Goal: Transaction & Acquisition: Purchase product/service

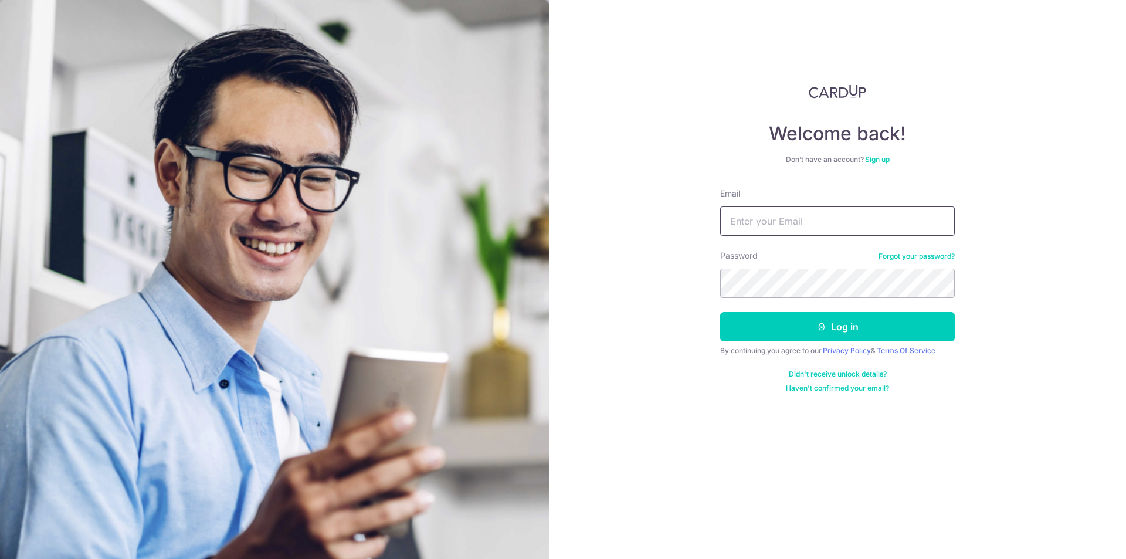
click at [802, 230] on input "Email" at bounding box center [837, 220] width 234 height 29
type input "ruxin.shi@dviasia.com"
click at [917, 327] on button "Log in" at bounding box center [837, 326] width 234 height 29
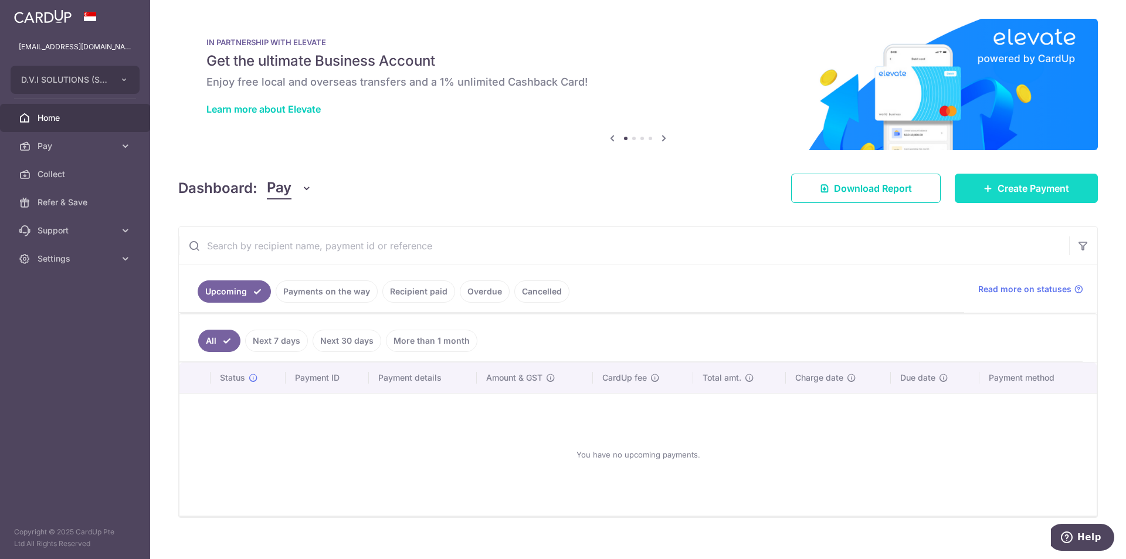
click at [1028, 194] on span "Create Payment" at bounding box center [1033, 188] width 72 height 14
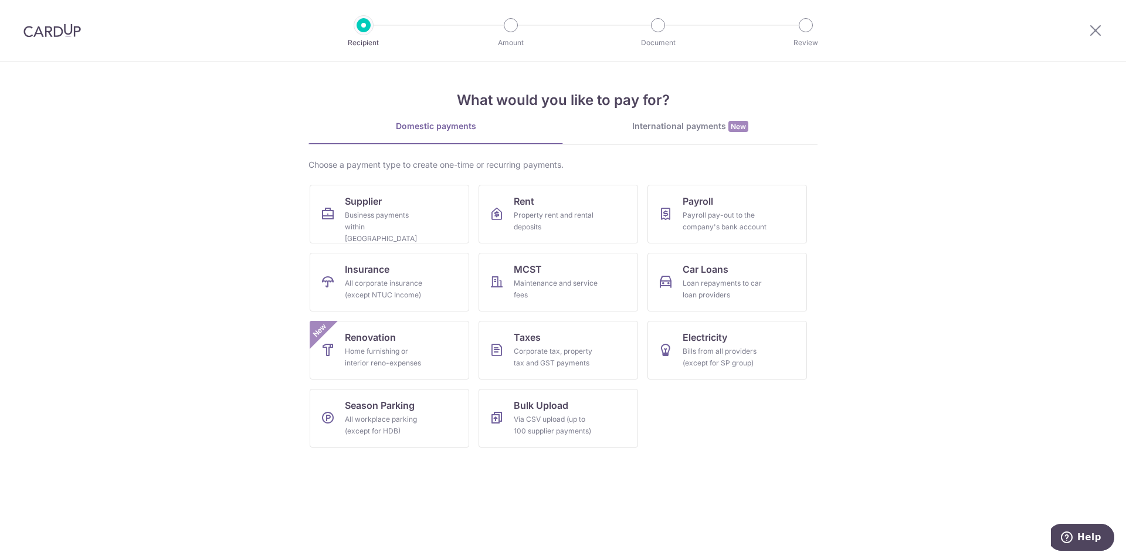
click at [681, 122] on div "International payments New" at bounding box center [690, 126] width 254 height 12
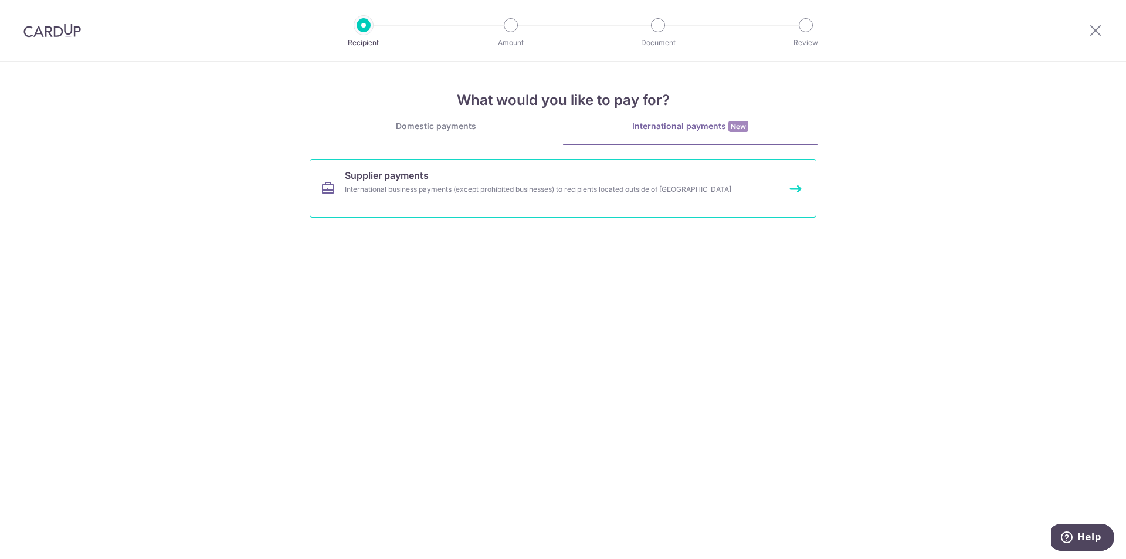
click at [479, 172] on link "Supplier payments International business payments (except prohibited businesses…" at bounding box center [563, 188] width 507 height 59
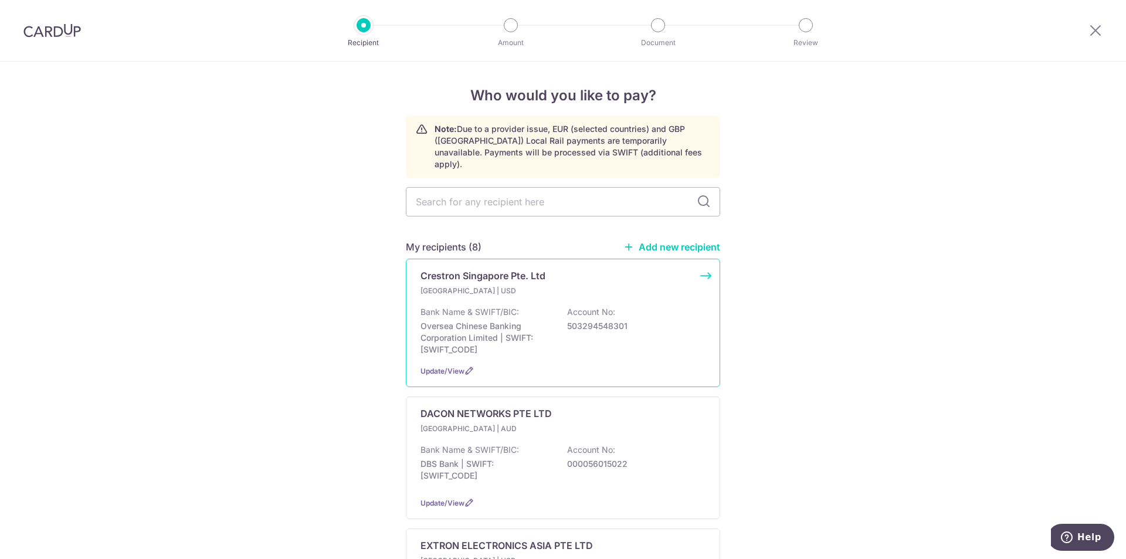
click at [504, 285] on p "Singapore | USD" at bounding box center [489, 291] width 138 height 12
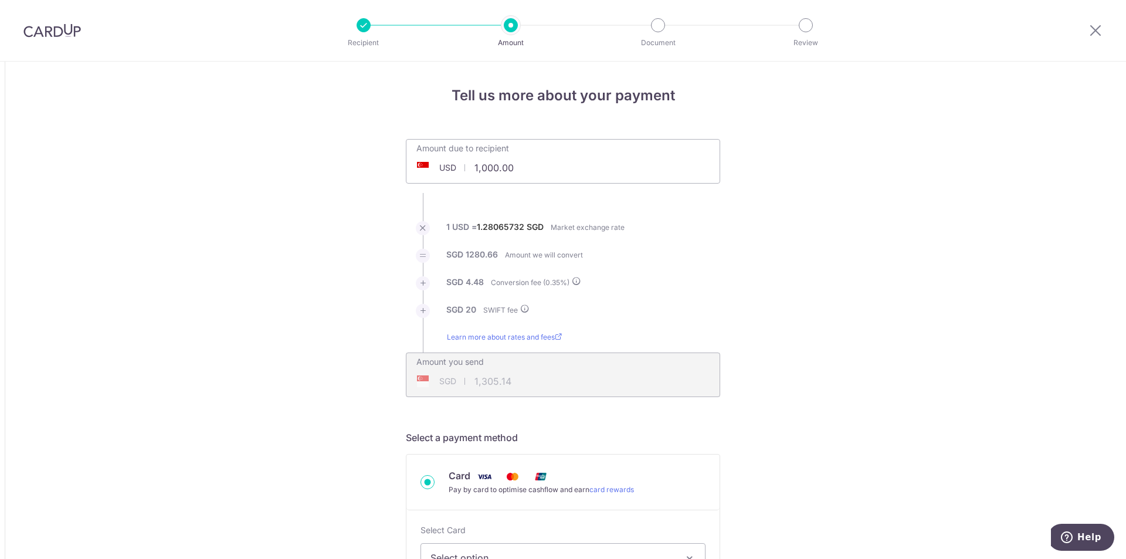
drag, startPoint x: 526, startPoint y: 169, endPoint x: 342, endPoint y: 171, distance: 184.1
paste input "62,488.63"
type input "62,488.63"
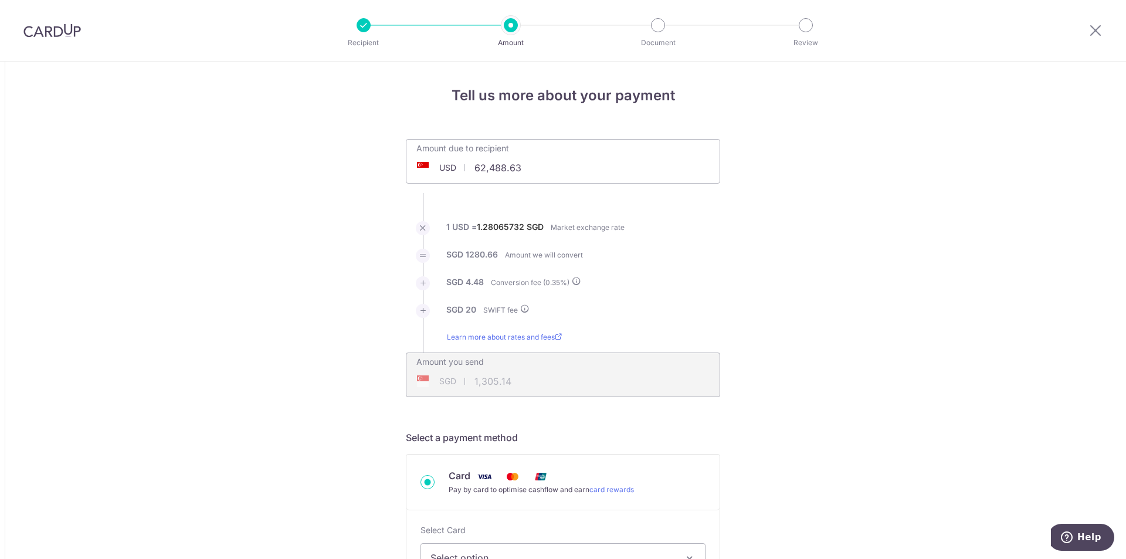
type input "80,326.19"
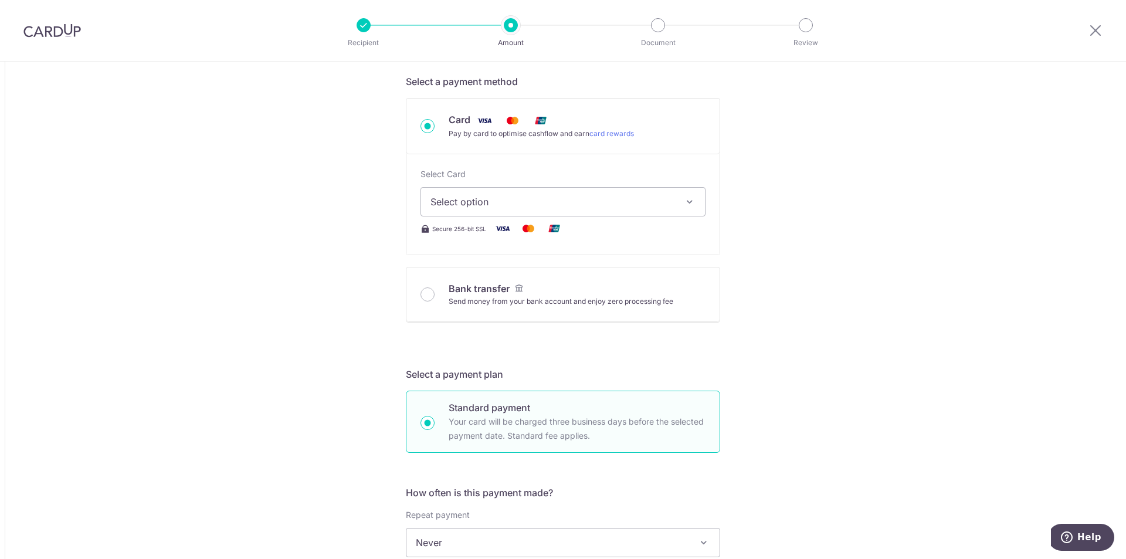
scroll to position [410, 0]
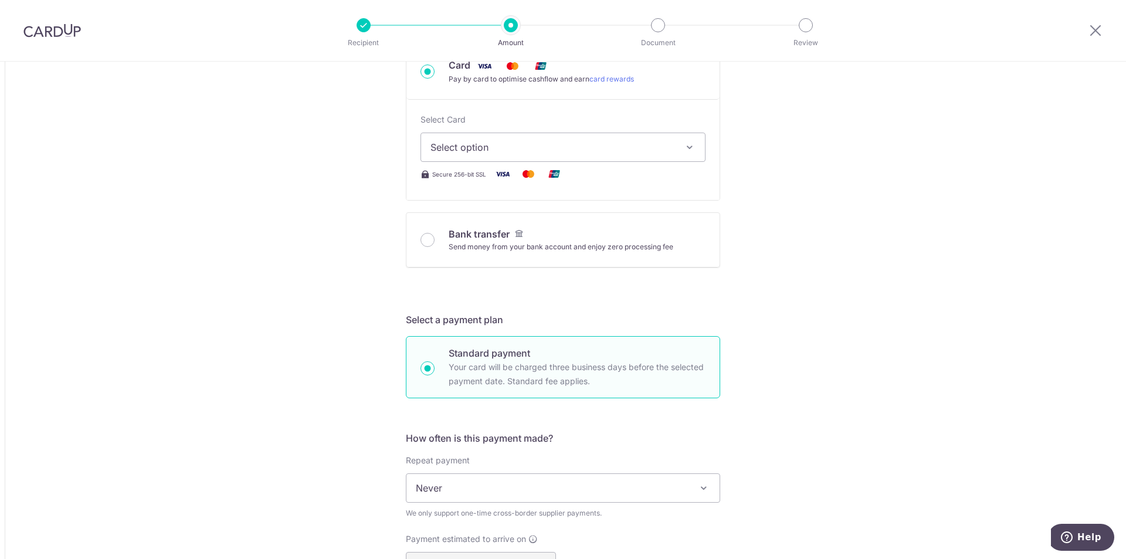
click at [485, 139] on button "Select option" at bounding box center [562, 146] width 285 height 29
click at [485, 253] on span "**** 6253" at bounding box center [480, 259] width 45 height 14
type input "62,488.63"
type input "80,326.70"
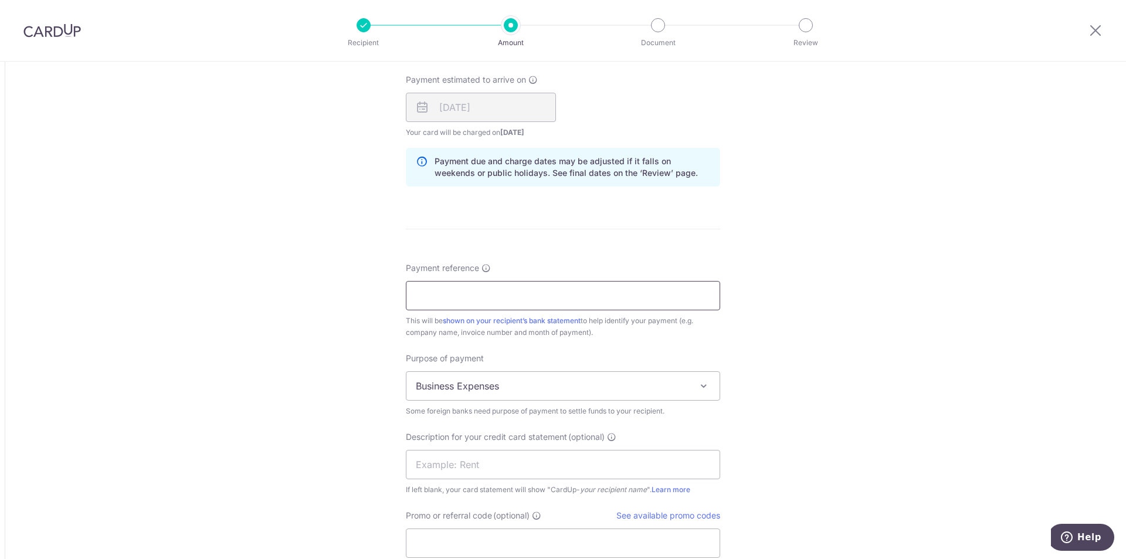
scroll to position [879, 0]
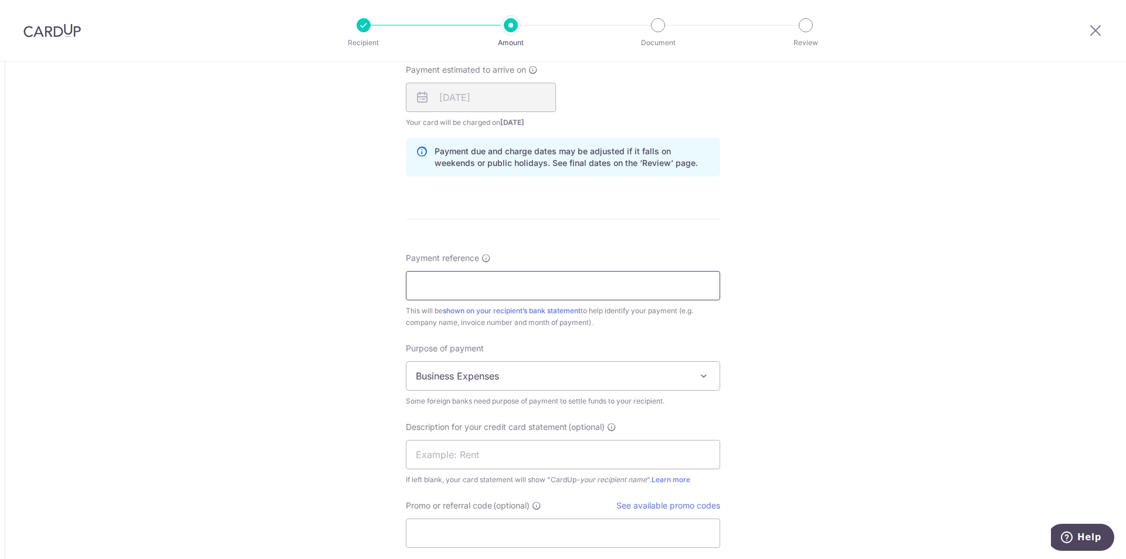
click at [499, 289] on input "Payment reference" at bounding box center [563, 285] width 314 height 29
click at [460, 291] on input "Payment reference" at bounding box center [563, 285] width 314 height 29
type input "950581010 to 950593637"
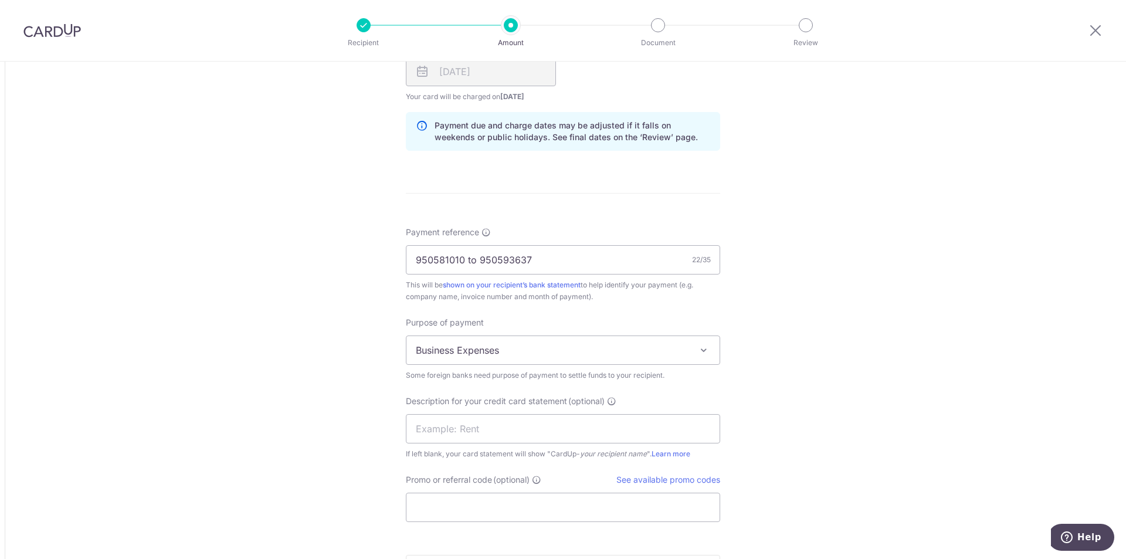
scroll to position [1111, 0]
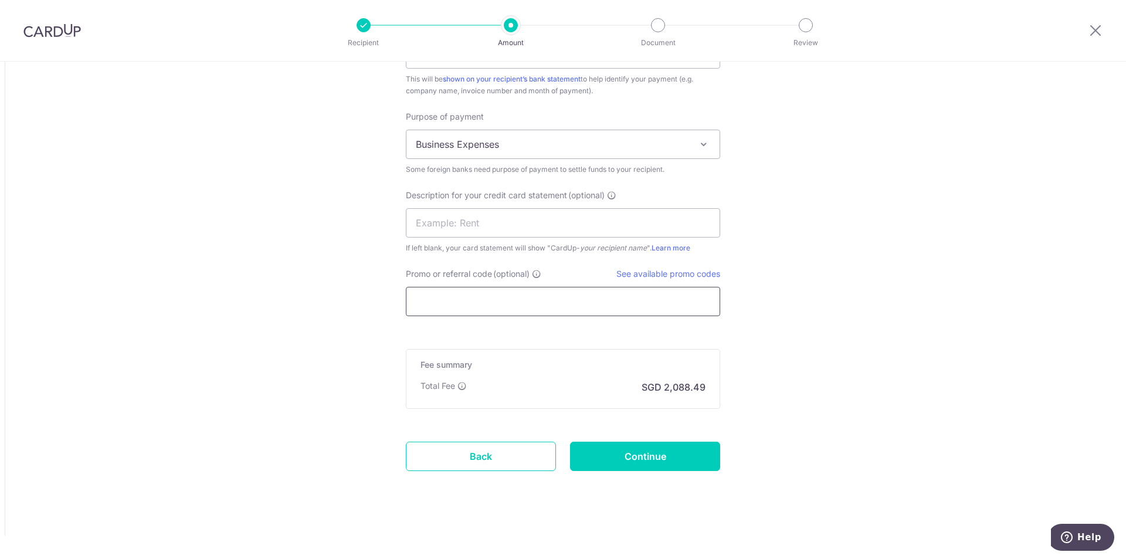
click at [476, 296] on input "Promo or referral code (optional)" at bounding box center [563, 301] width 314 height 29
type input "d"
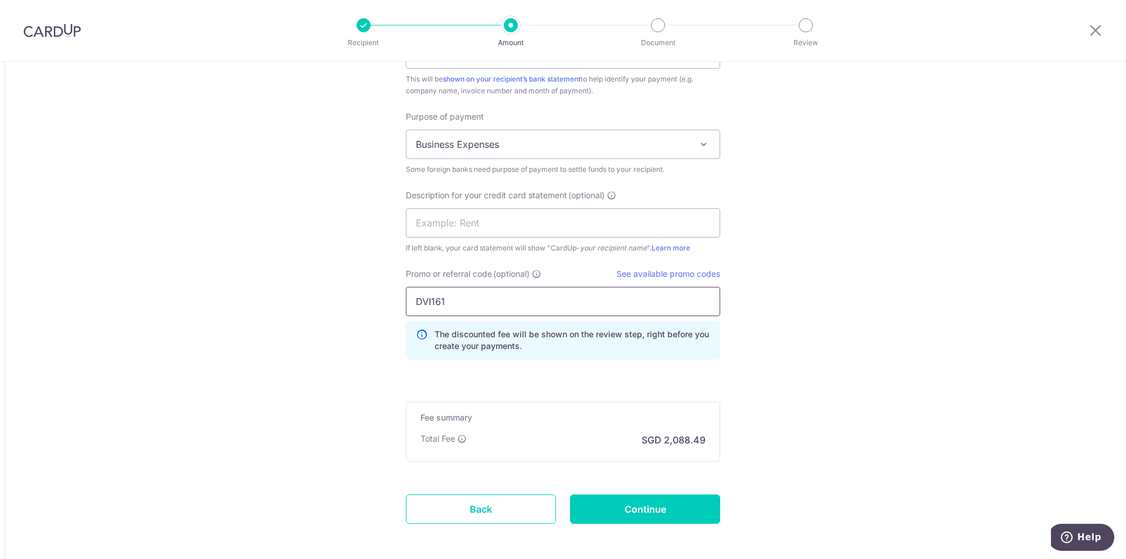
type input "DVI161"
click at [665, 505] on input "Continue" at bounding box center [645, 508] width 150 height 29
type input "Create Schedule"
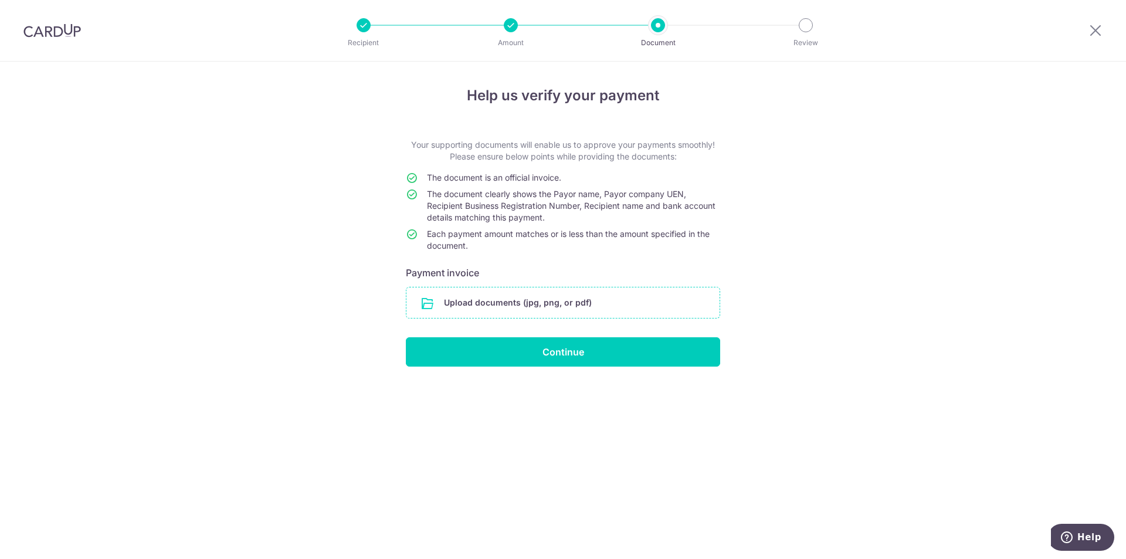
click at [496, 287] on input "file" at bounding box center [562, 302] width 313 height 30
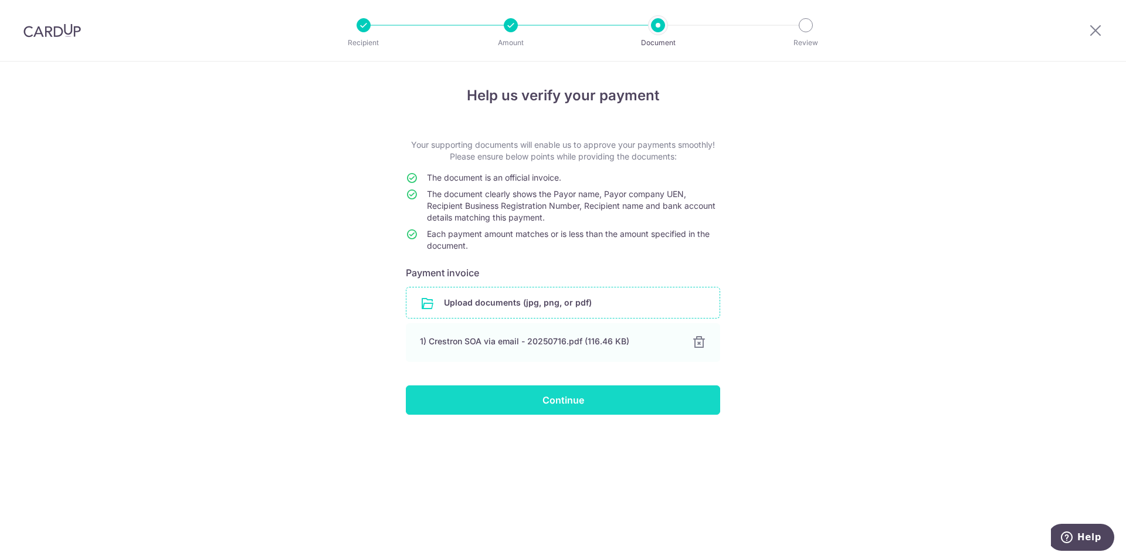
click at [554, 405] on input "Continue" at bounding box center [563, 399] width 314 height 29
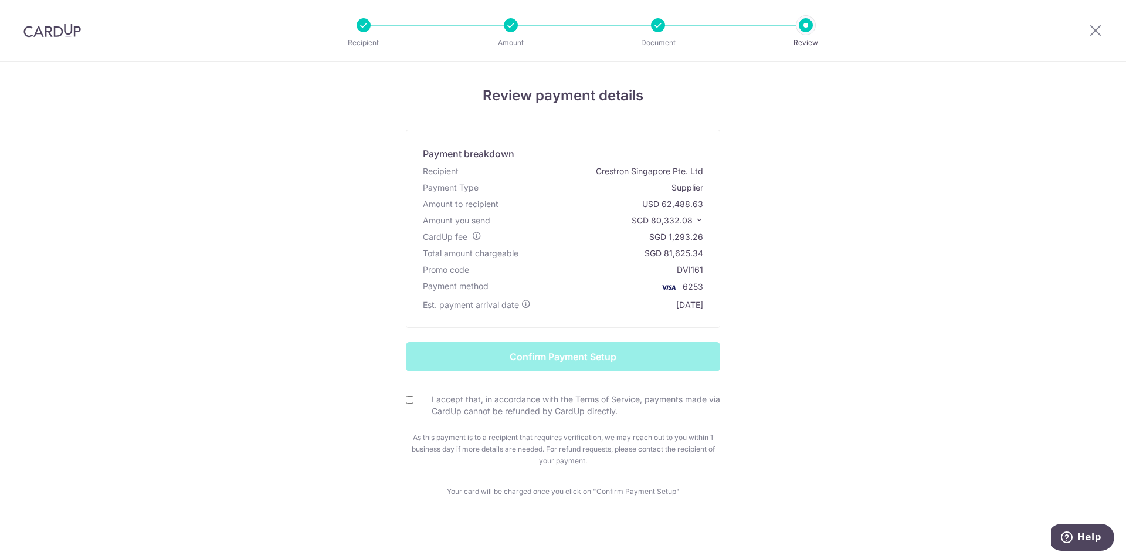
click at [836, 236] on div "Review payment details Payment breakdown Recipient Crestron Singapore Pte. Ltd …" at bounding box center [563, 291] width 686 height 412
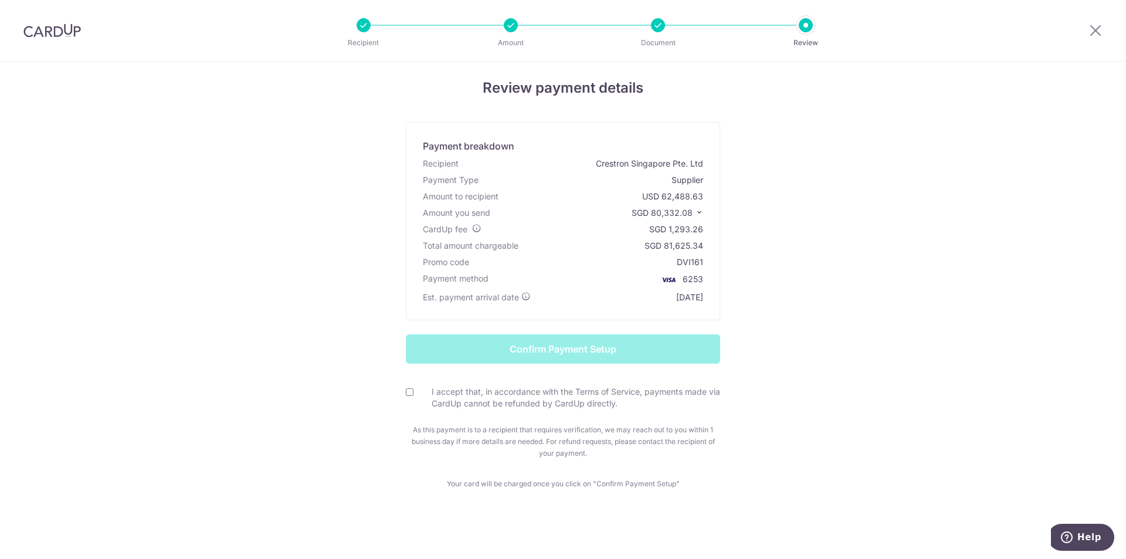
drag, startPoint x: 265, startPoint y: 420, endPoint x: 213, endPoint y: 400, distance: 55.9
click at [264, 420] on form "Confirm Payment Setup I accept that, in accordance with the Terms of Service, p…" at bounding box center [563, 396] width 686 height 125
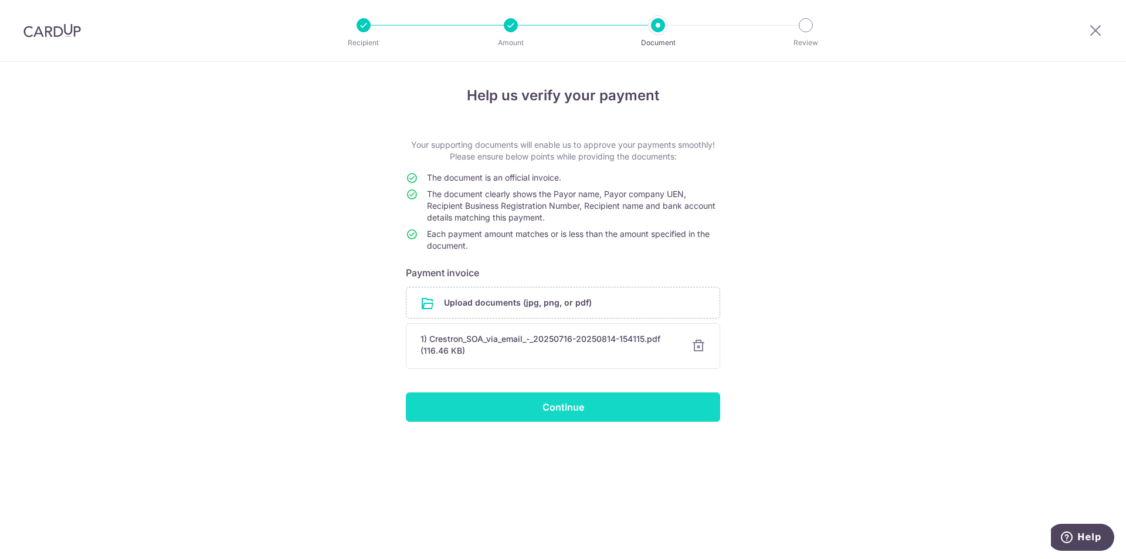
click at [508, 409] on input "Continue" at bounding box center [563, 406] width 314 height 29
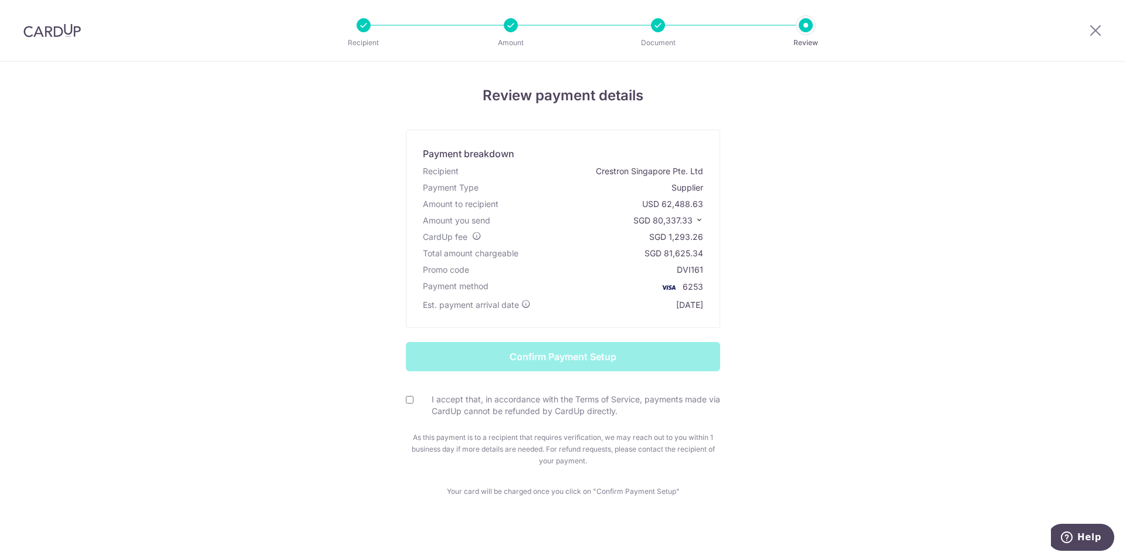
click at [410, 399] on div "I accept that, in accordance with the Terms of Service, payments made via CardU…" at bounding box center [563, 405] width 314 height 24
click at [406, 399] on input "I accept that, in accordance with the Terms of Service, payments made via CardU…" at bounding box center [410, 400] width 8 height 8
checkbox input "true"
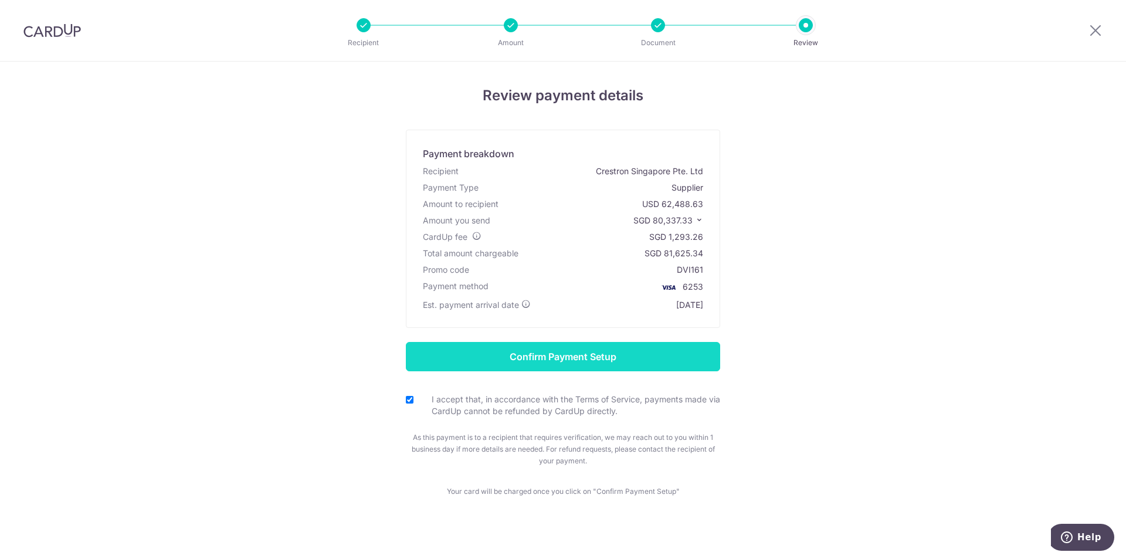
click at [467, 364] on input "Confirm Payment Setup" at bounding box center [563, 356] width 314 height 29
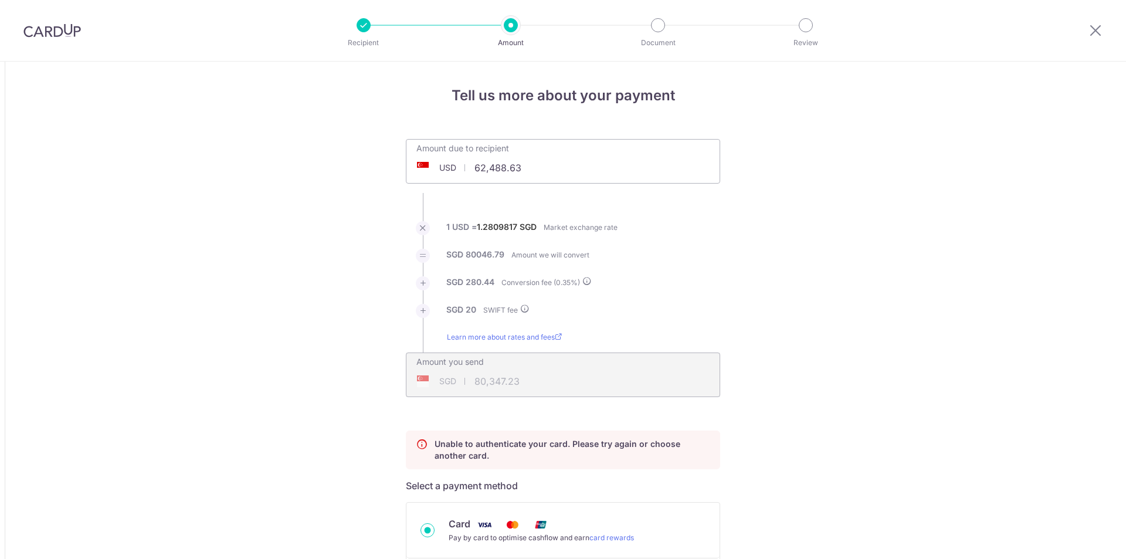
scroll to position [369, 0]
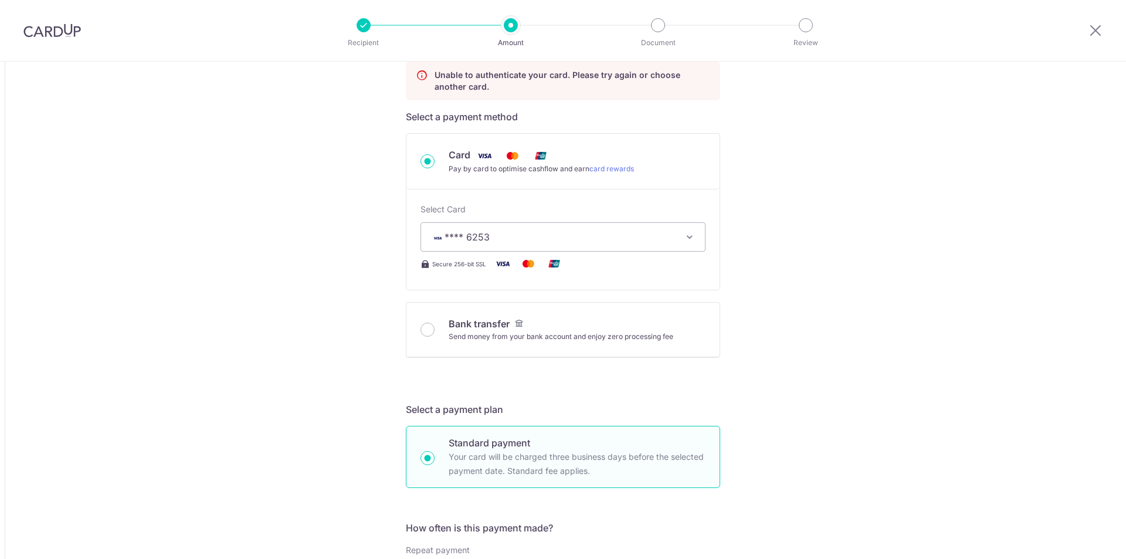
click at [520, 234] on span "**** 6253" at bounding box center [552, 237] width 244 height 14
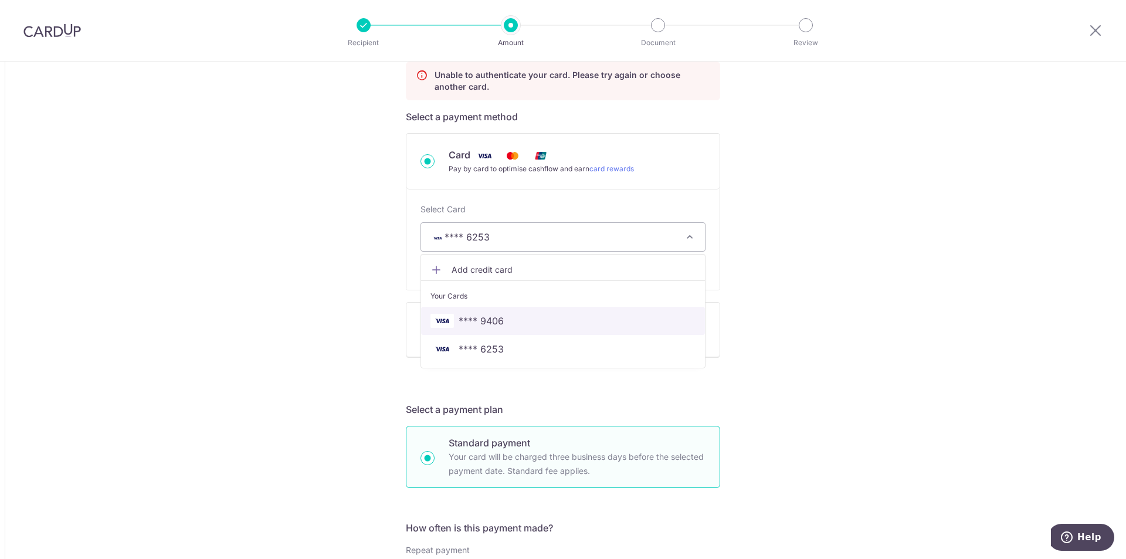
click at [507, 327] on span "**** 9406" at bounding box center [562, 321] width 265 height 14
click at [281, 311] on div "Tell us more about your payment Amount due to recipient USD 62,488.63 62488.63 …" at bounding box center [563, 547] width 1126 height 1709
type input "62,488.63"
type input "80,346.54"
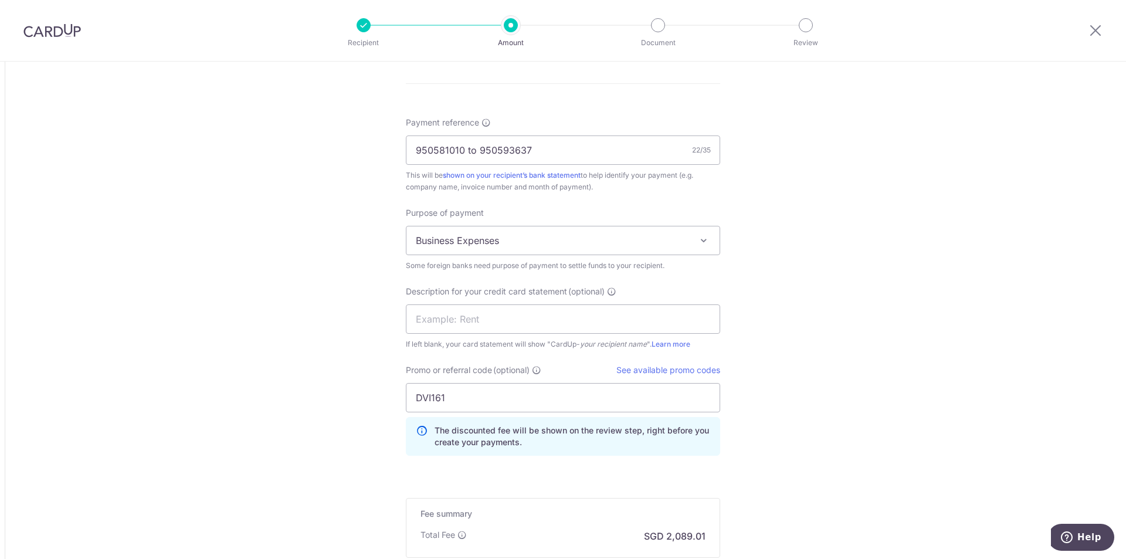
scroll to position [1189, 0]
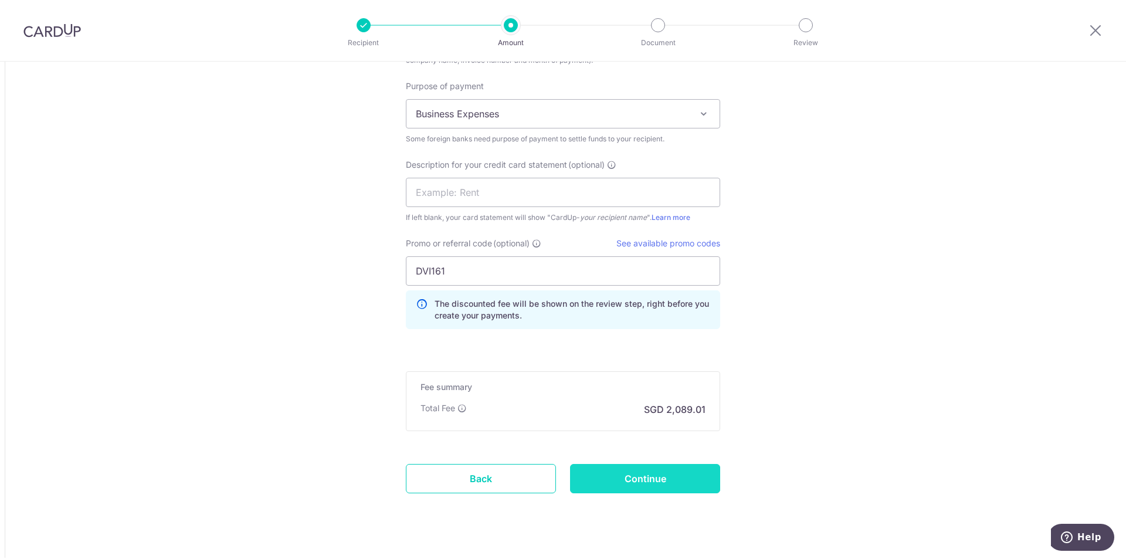
click at [642, 481] on input "Continue" at bounding box center [645, 478] width 150 height 29
type input "Update Schedule"
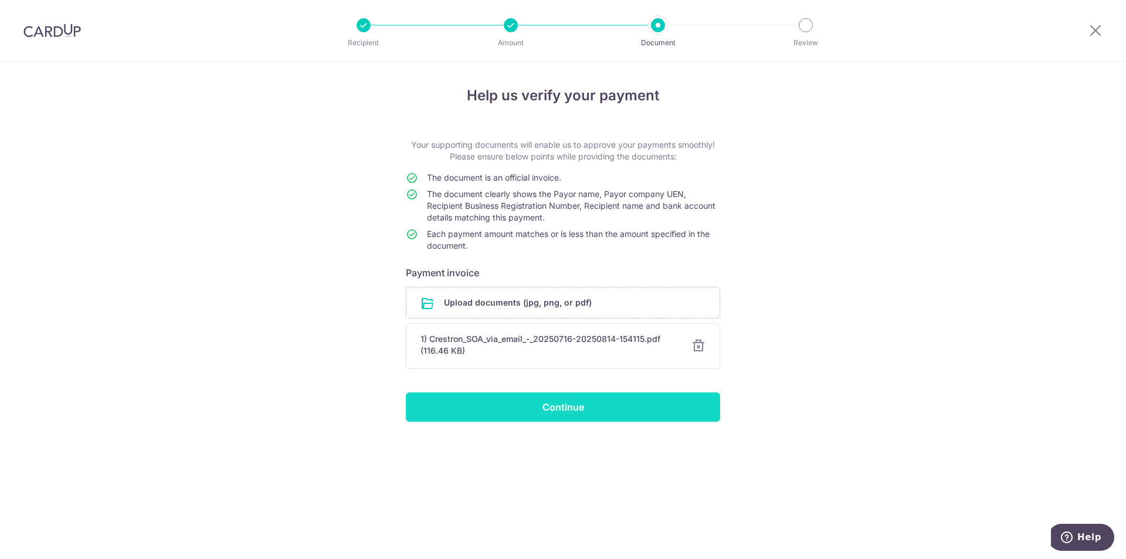
click at [569, 413] on input "Continue" at bounding box center [563, 406] width 314 height 29
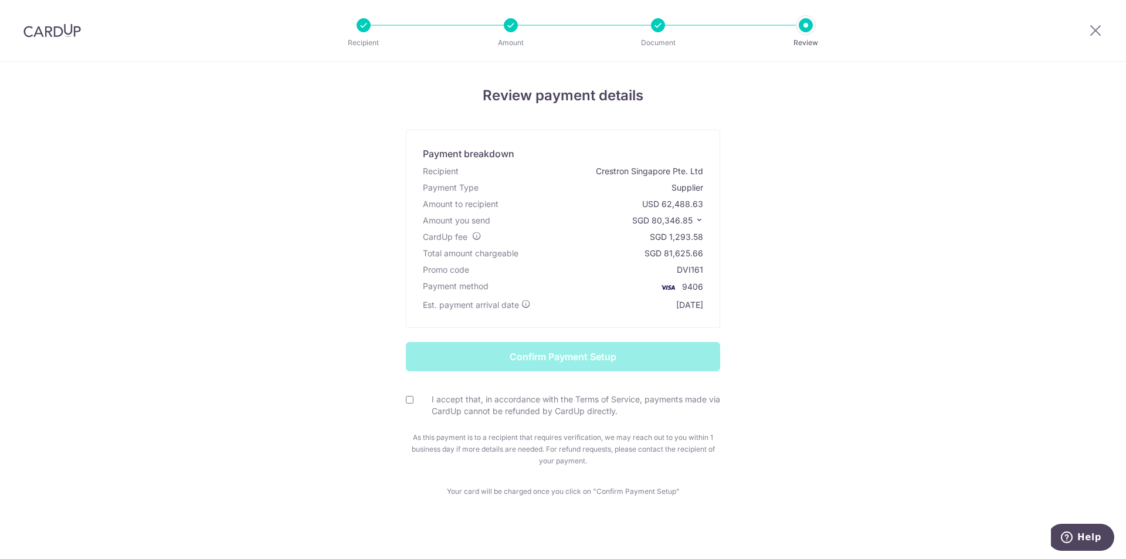
click at [406, 401] on input "I accept that, in accordance with the Terms of Service, payments made via CardU…" at bounding box center [410, 400] width 8 height 8
checkbox input "true"
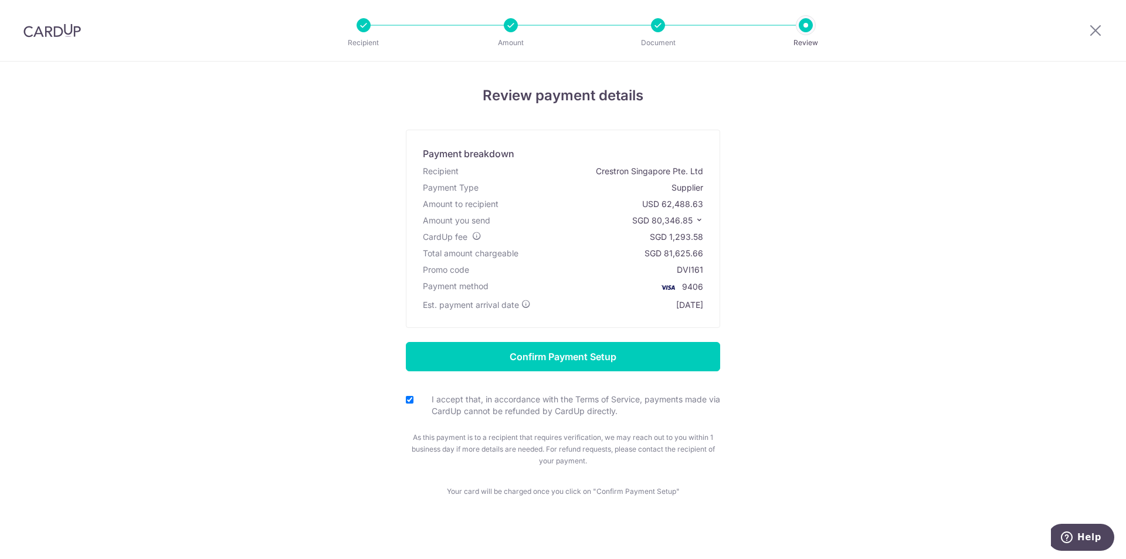
click at [464, 341] on div "Review payment details Payment breakdown Recipient Crestron Singapore Pte. Ltd …" at bounding box center [563, 291] width 686 height 412
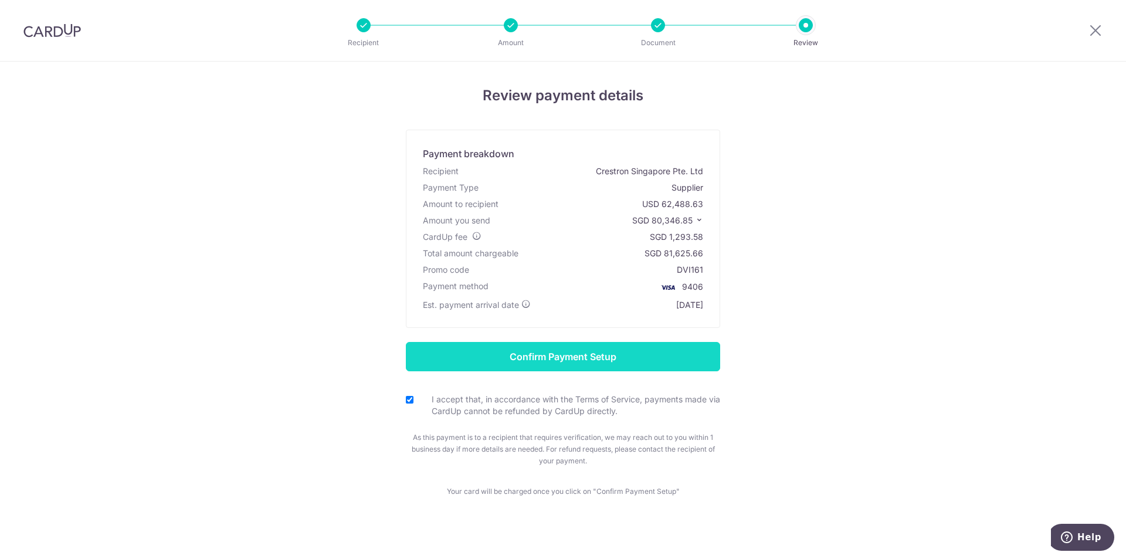
click at [459, 355] on input "Confirm Payment Setup" at bounding box center [563, 356] width 314 height 29
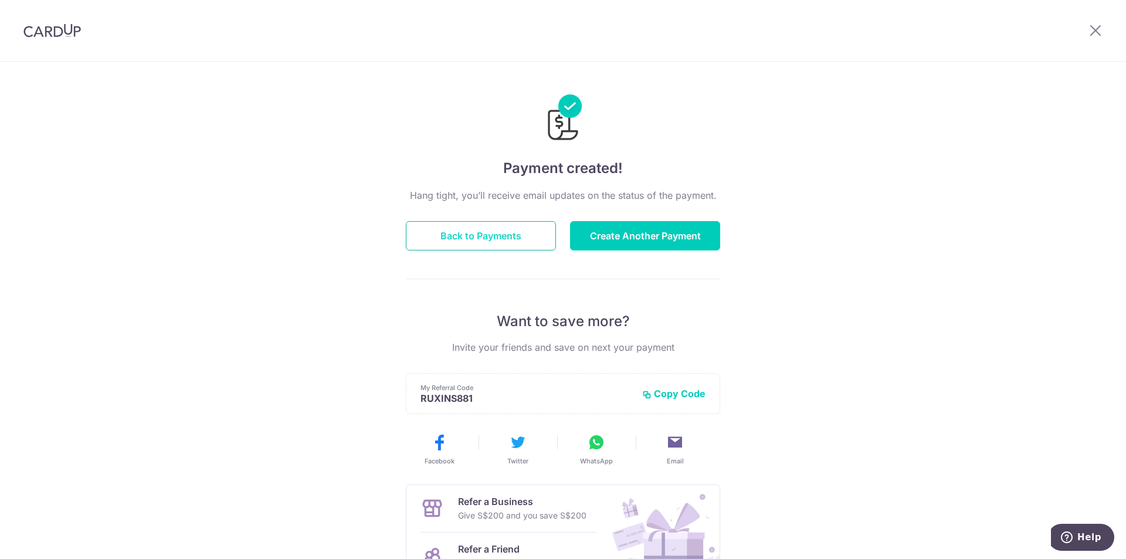
click at [472, 233] on button "Back to Payments" at bounding box center [481, 235] width 150 height 29
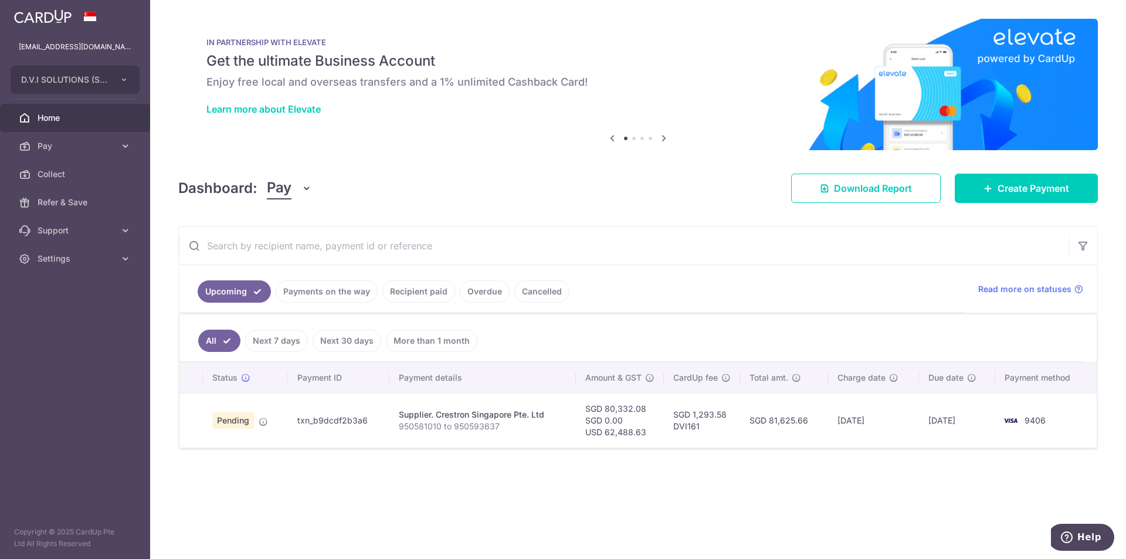
click at [705, 494] on div "× Pause Schedule Pause all future payments in this series Pause just this one p…" at bounding box center [638, 279] width 976 height 559
click at [682, 468] on div "× Pause Schedule Pause all future payments in this series Pause just this one p…" at bounding box center [638, 279] width 976 height 559
click at [713, 493] on div "× Pause Schedule Pause all future payments in this series Pause just this one p…" at bounding box center [638, 279] width 976 height 559
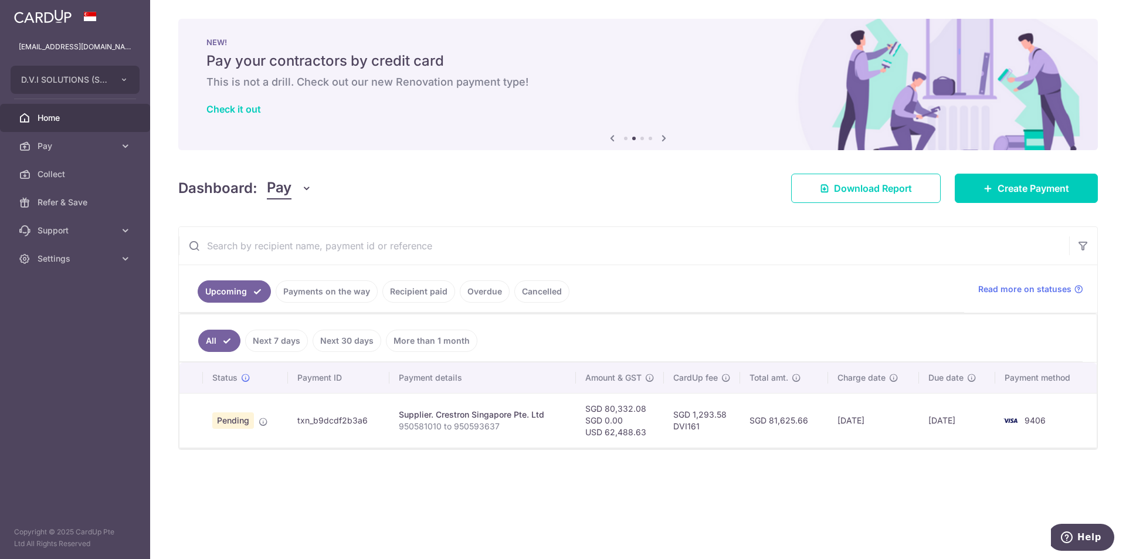
click at [405, 290] on link "Recipient paid" at bounding box center [418, 291] width 73 height 22
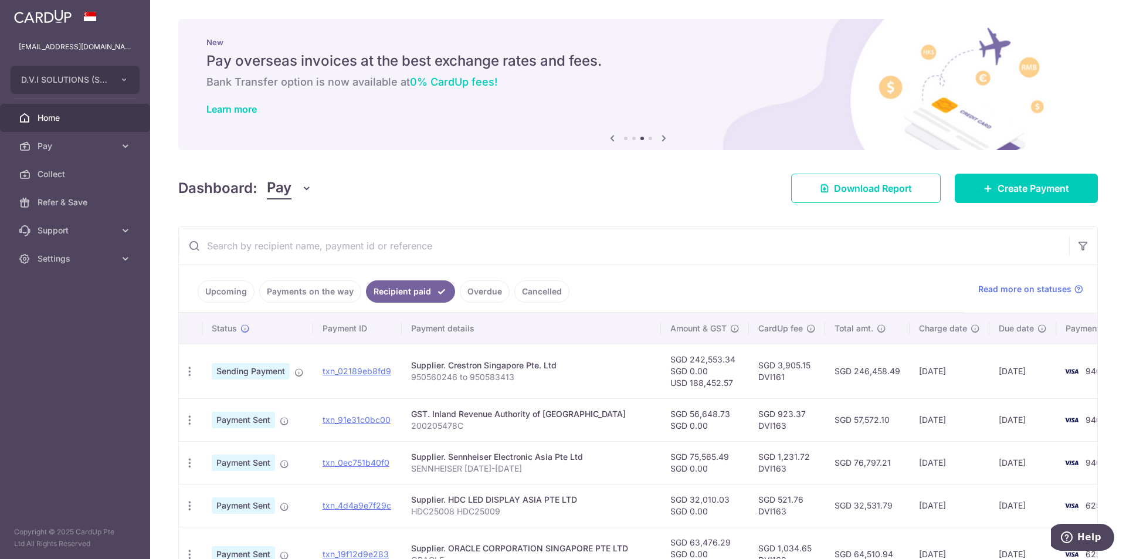
click at [450, 363] on div "Supplier. Crestron Singapore Pte. Ltd" at bounding box center [531, 365] width 240 height 12
copy div "Crestron"
click at [340, 289] on link "Payments on the way" at bounding box center [310, 291] width 102 height 22
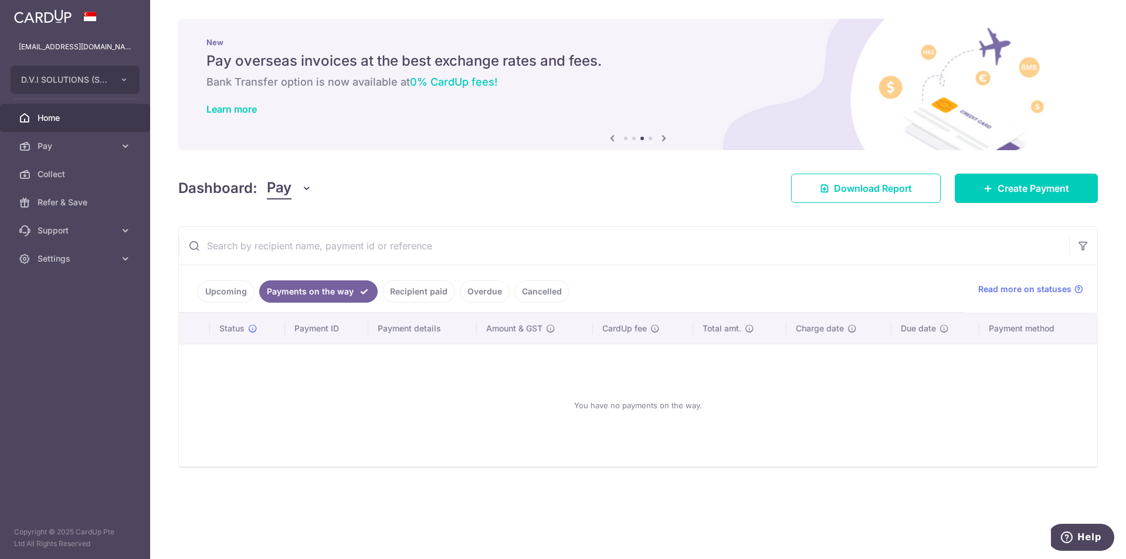
click at [417, 289] on link "Recipient paid" at bounding box center [418, 291] width 73 height 22
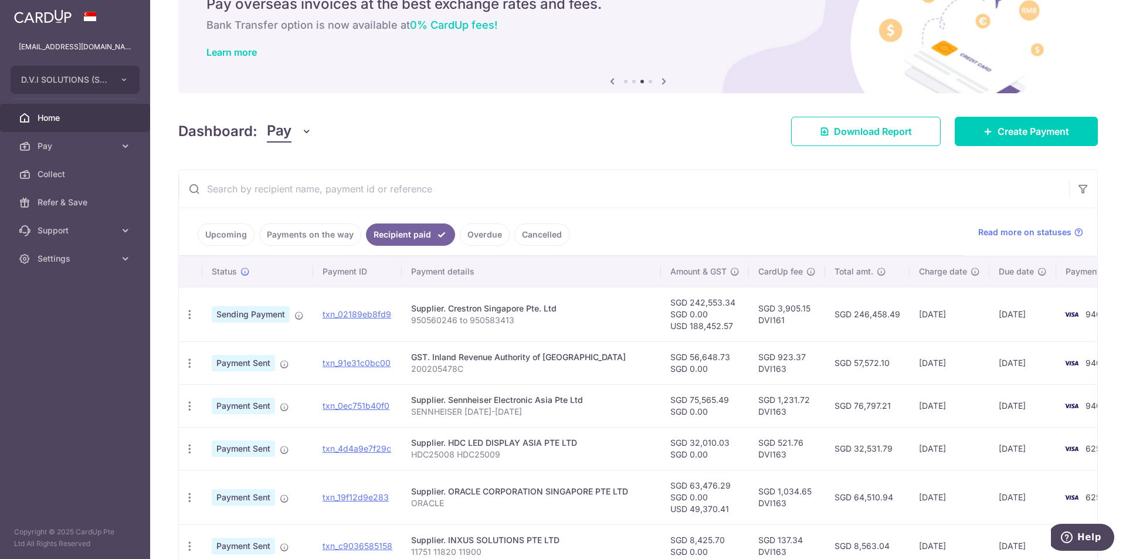
scroll to position [59, 0]
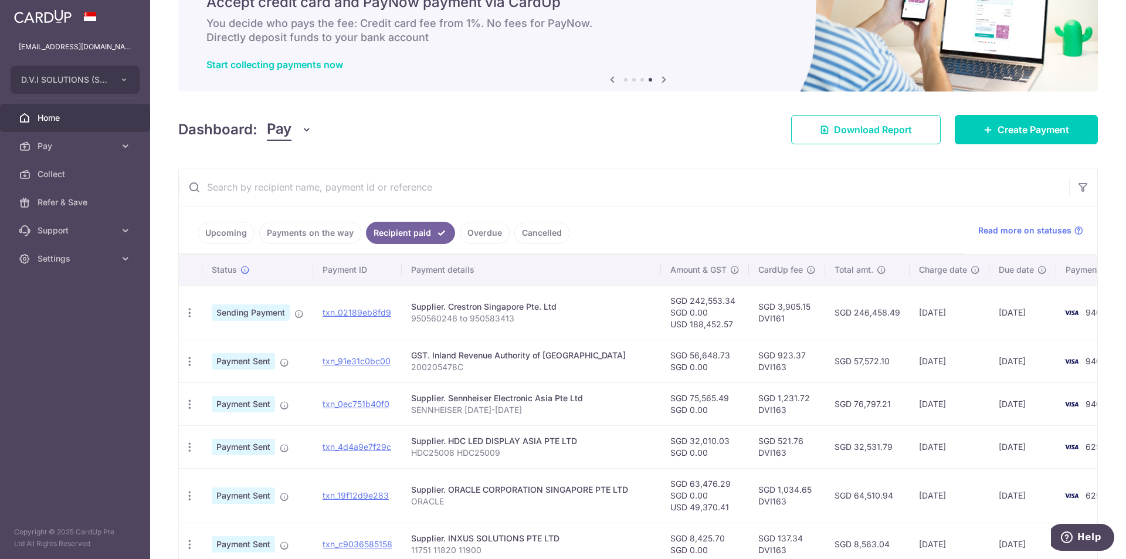
click at [682, 320] on td "SGD 242,553.34 SGD 0.00 USD 188,452.57" at bounding box center [705, 312] width 88 height 55
copy td "188,452.57"
drag, startPoint x: 692, startPoint y: 300, endPoint x: 698, endPoint y: 300, distance: 5.9
click at [692, 300] on td "SGD 242,553.34 SGD 0.00 USD 188,452.57" at bounding box center [705, 312] width 88 height 55
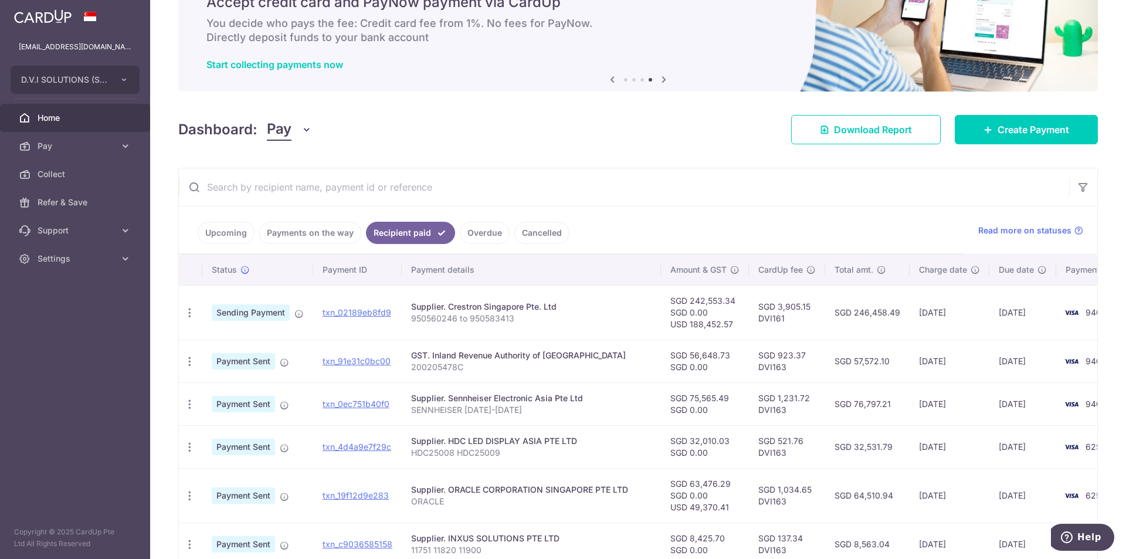
click at [690, 299] on td "SGD 242,553.34 SGD 0.00 USD 188,452.57" at bounding box center [705, 312] width 88 height 55
click at [690, 298] on td "SGD 242,553.34 SGD 0.00 USD 188,452.57" at bounding box center [705, 312] width 88 height 55
copy td "242,553.34"
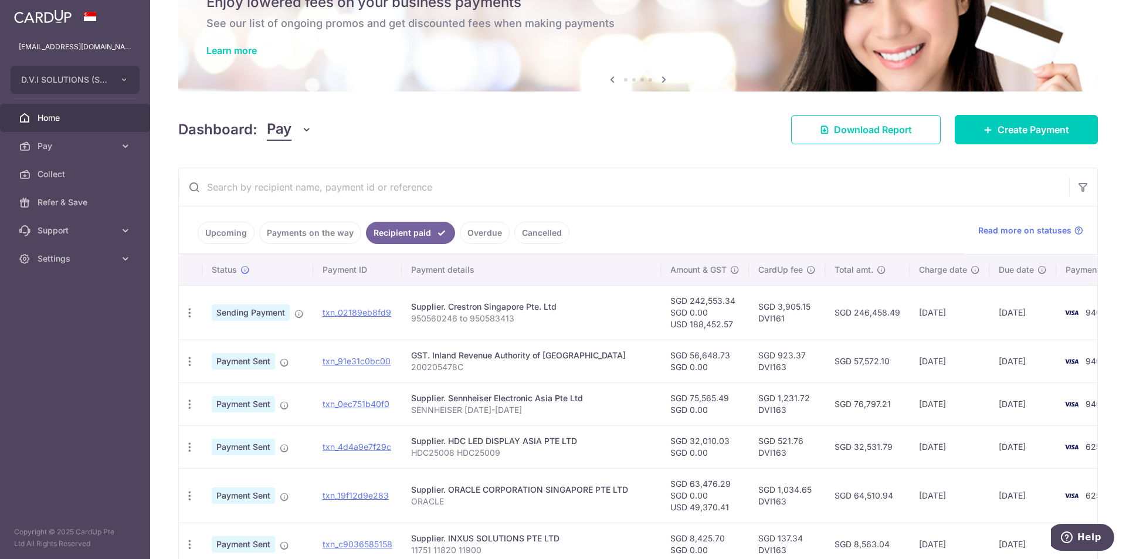
click at [779, 307] on td "SGD 3,905.15 DVI161" at bounding box center [787, 312] width 76 height 55
copy td "3,905.15"
click at [918, 311] on td "13/08/2025" at bounding box center [949, 312] width 80 height 55
click at [918, 310] on td "13/08/2025" at bounding box center [949, 312] width 80 height 55
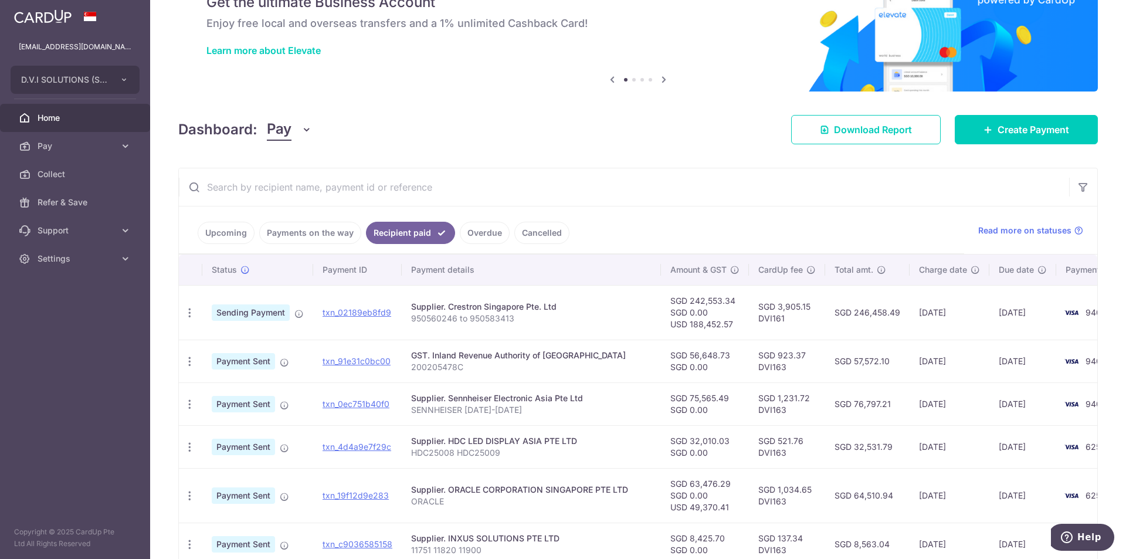
click at [228, 238] on link "Upcoming" at bounding box center [226, 233] width 57 height 22
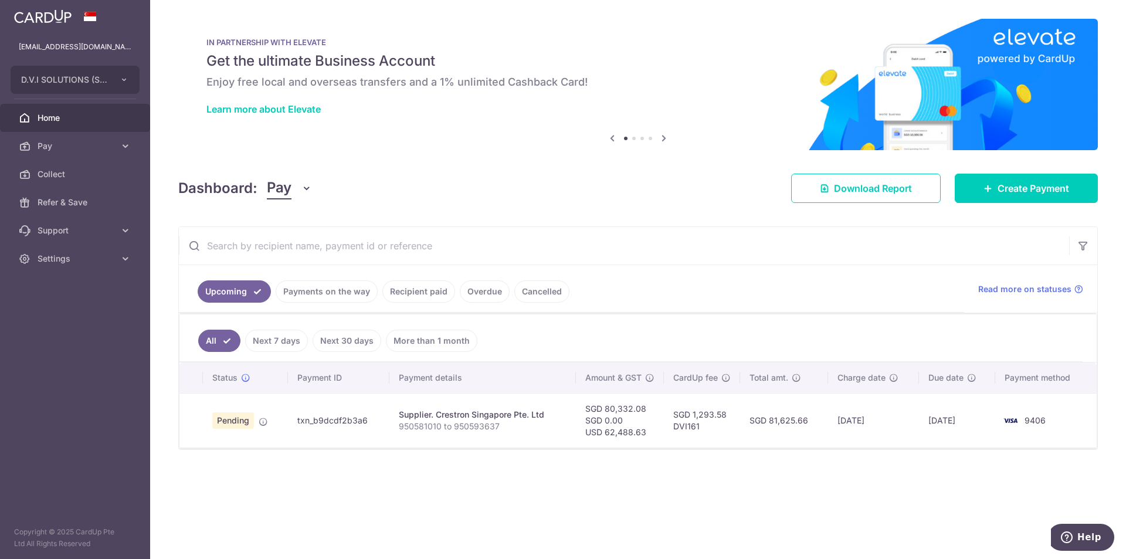
click at [633, 436] on td "SGD 80,332.08 SGD 0.00 USD 62,488.63" at bounding box center [620, 420] width 88 height 55
copy td "62,488.63"
click at [631, 405] on td "SGD 80,332.08 SGD 0.00 USD 62,488.63" at bounding box center [620, 420] width 88 height 55
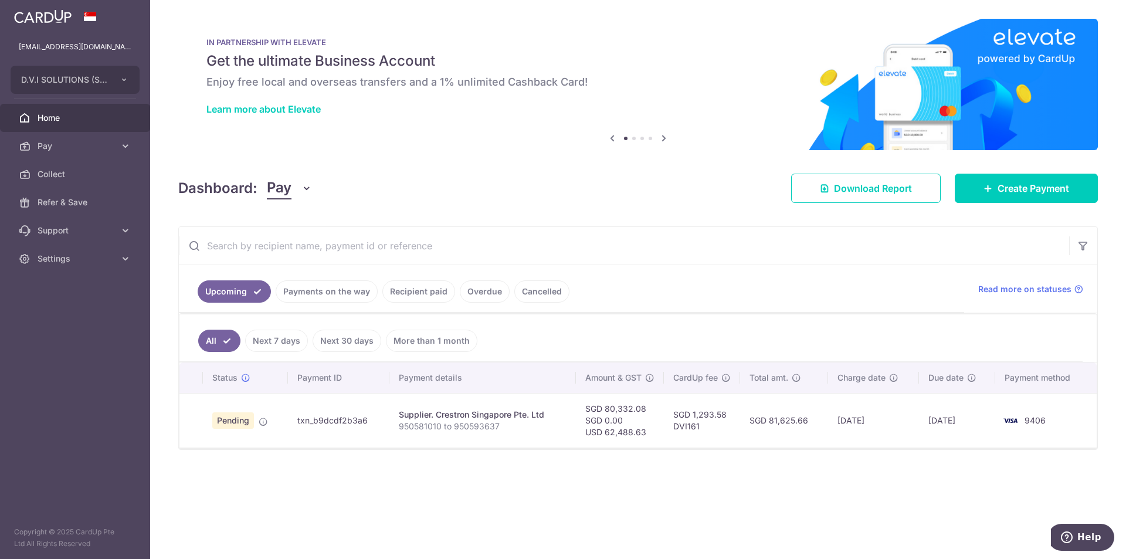
copy td "80,332.08"
click at [708, 418] on td "SGD 1,293.58 DVI161" at bounding box center [702, 420] width 76 height 55
copy td "1,293.58"
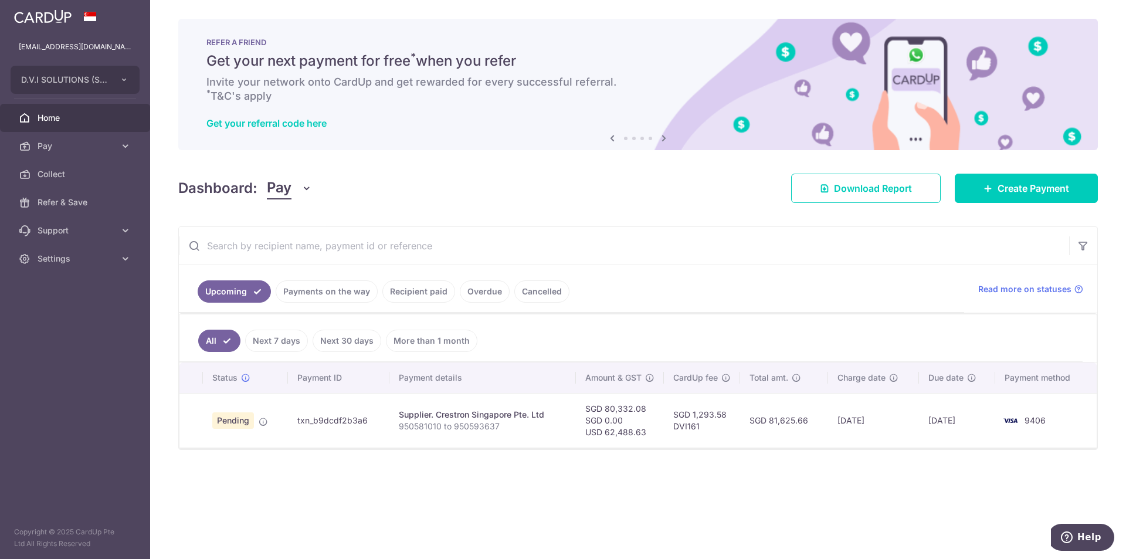
click at [645, 511] on div "× Pause Schedule Pause all future payments in this series Pause just this one p…" at bounding box center [638, 279] width 976 height 559
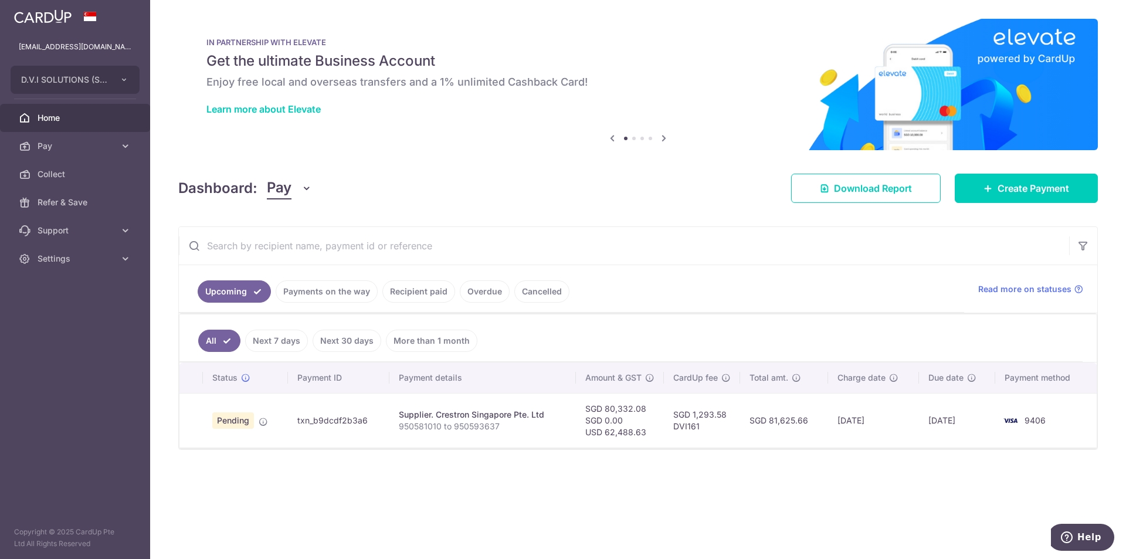
click at [422, 299] on link "Recipient paid" at bounding box center [418, 291] width 73 height 22
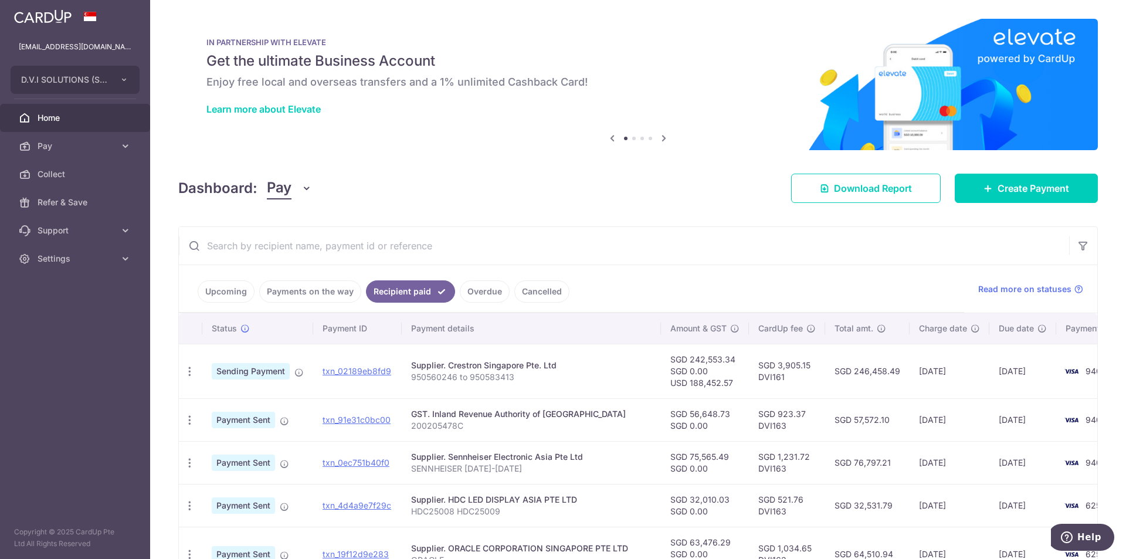
click at [397, 149] on img at bounding box center [637, 84] width 919 height 131
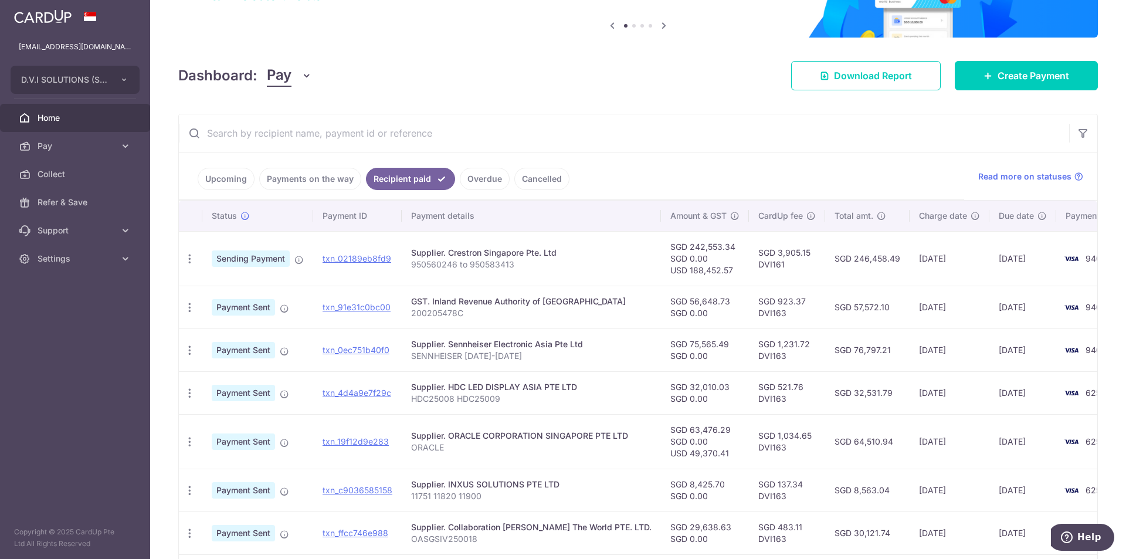
scroll to position [117, 0]
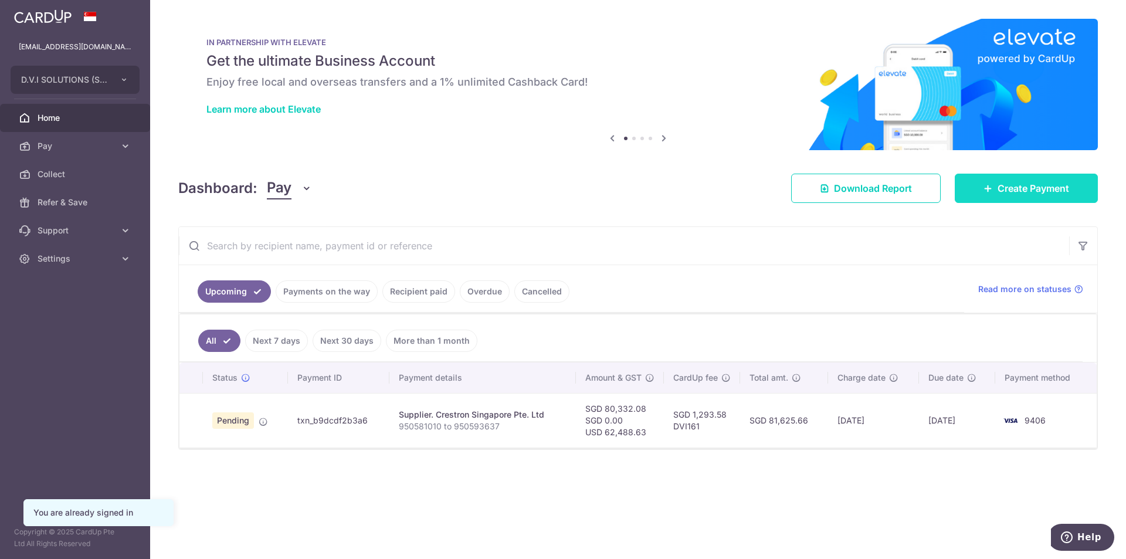
click at [997, 188] on span "Create Payment" at bounding box center [1033, 188] width 72 height 14
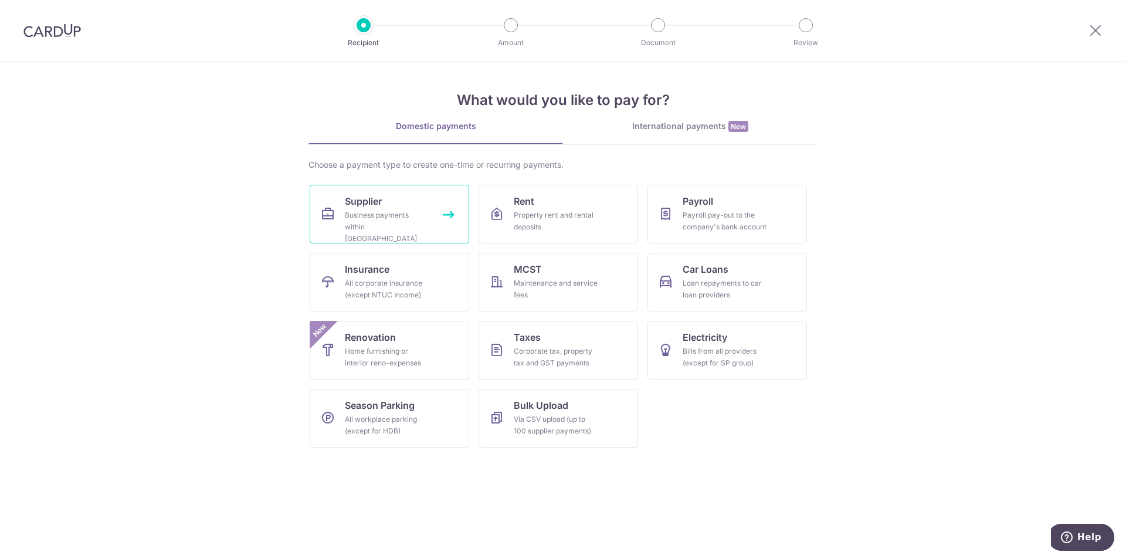
click at [378, 212] on div "Business payments within [GEOGRAPHIC_DATA]" at bounding box center [387, 226] width 84 height 35
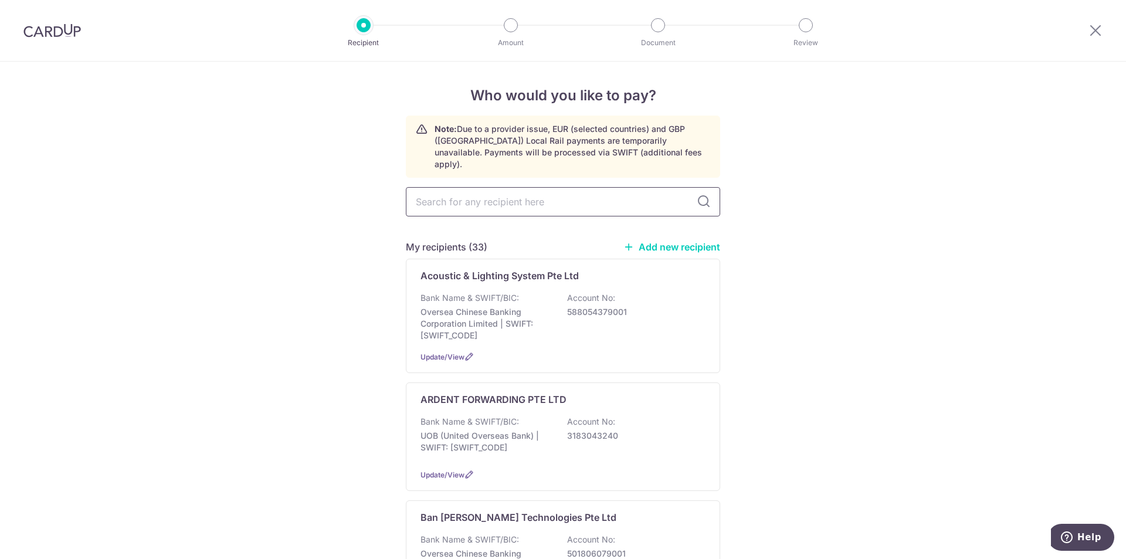
click at [570, 195] on input "text" at bounding box center [563, 201] width 314 height 29
type input "senn"
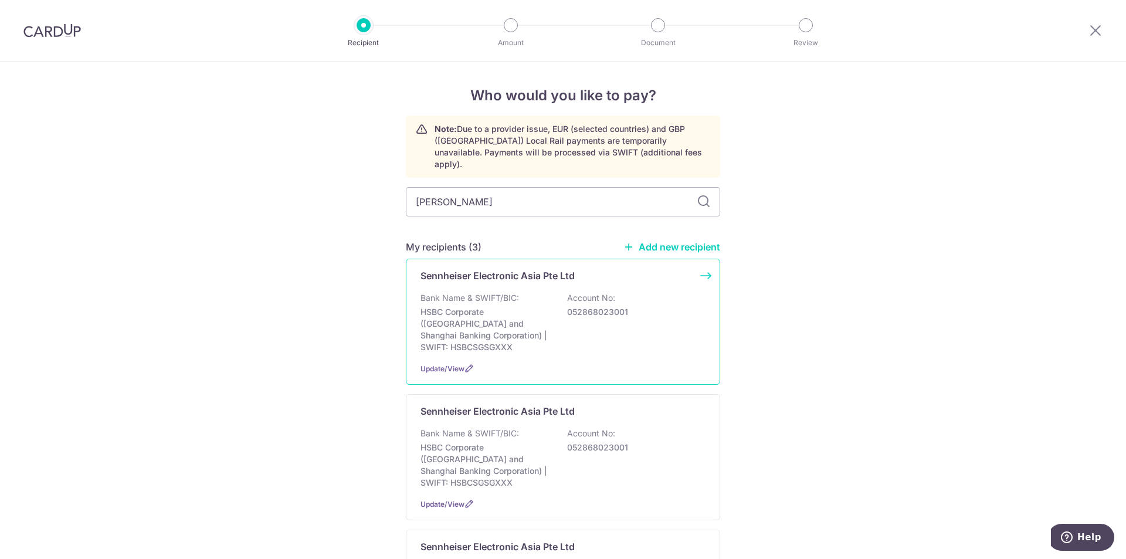
click at [664, 333] on div "Sennheiser Electronic Asia Pte Ltd Bank Name & SWIFT/BIC: HSBC Corporate (Hongk…" at bounding box center [563, 322] width 314 height 126
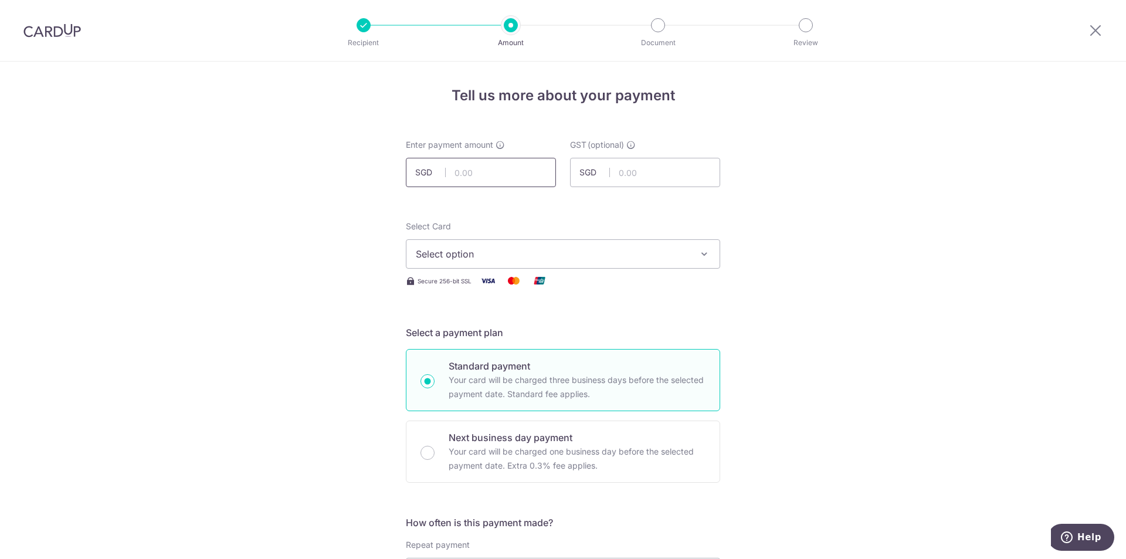
click at [502, 175] on input "text" at bounding box center [481, 172] width 150 height 29
click at [1085, 32] on div at bounding box center [1095, 30] width 61 height 61
click at [1104, 25] on div at bounding box center [1095, 30] width 61 height 61
click at [1099, 26] on icon at bounding box center [1095, 30] width 14 height 15
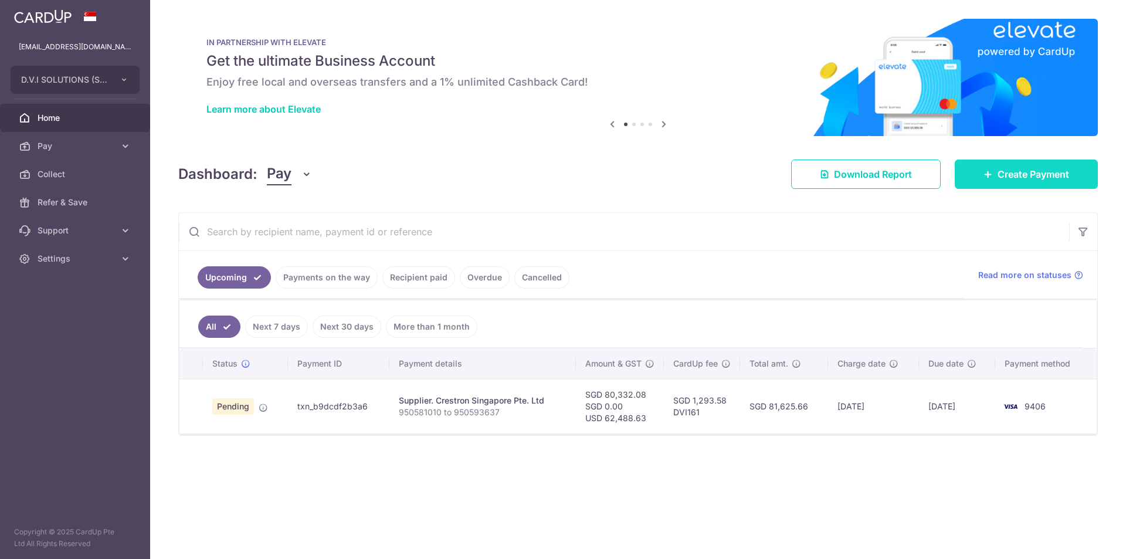
click at [1041, 174] on span "Create Payment" at bounding box center [1033, 174] width 72 height 14
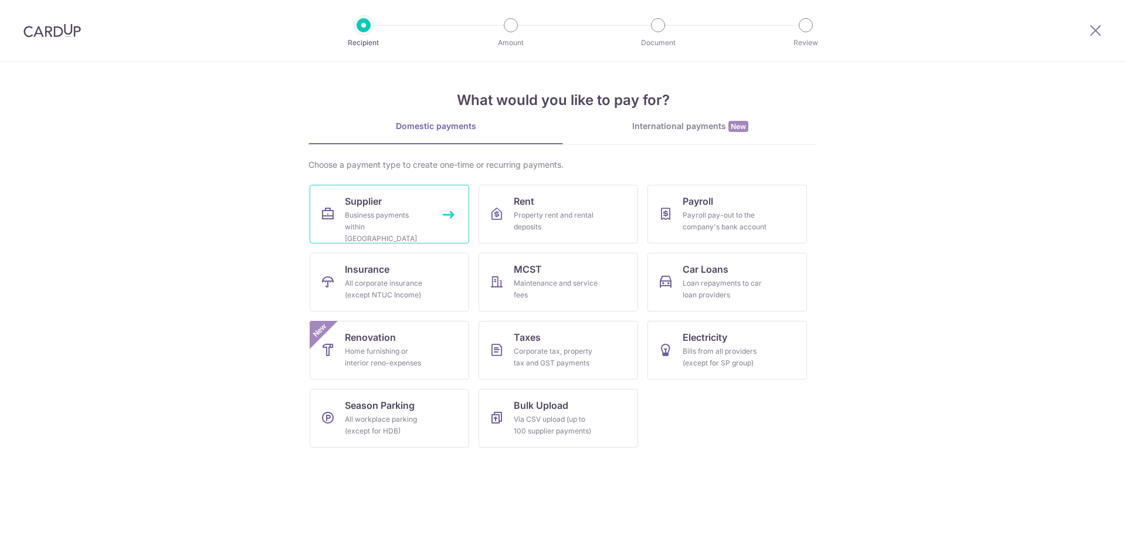
click at [411, 209] on div "Business payments within Singapore" at bounding box center [387, 226] width 84 height 35
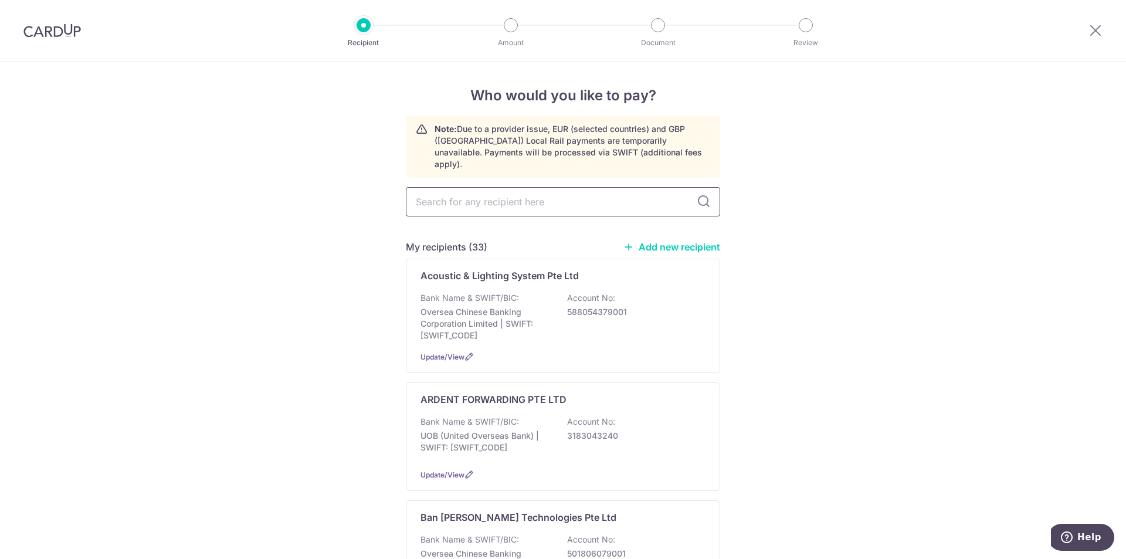
click at [514, 188] on input "text" at bounding box center [563, 201] width 314 height 29
type input "[PERSON_NAME]"
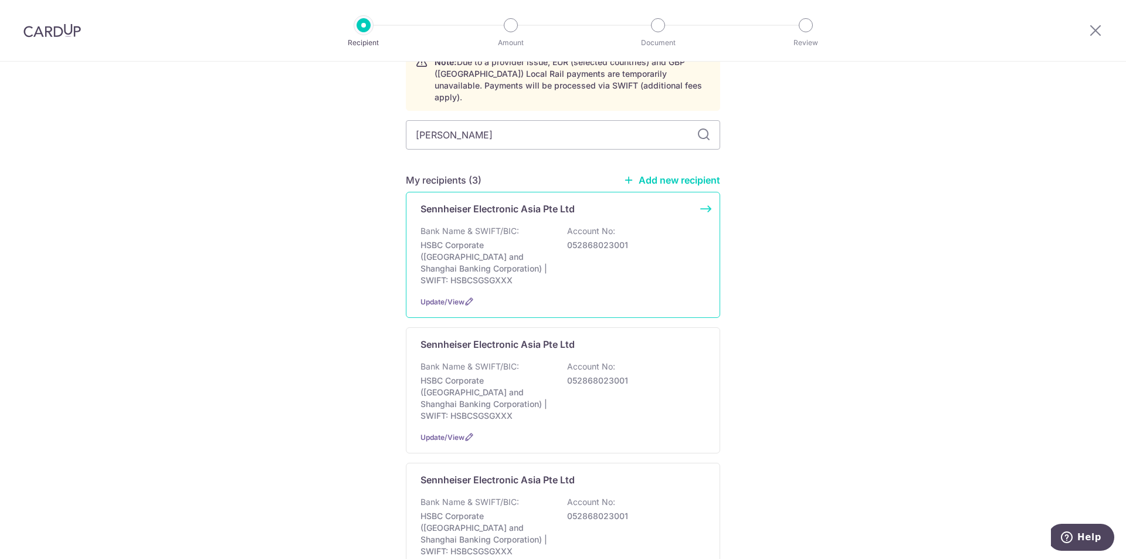
scroll to position [65, 0]
click at [654, 256] on div "Bank Name & SWIFT/BIC: HSBC Corporate (Hongkong and Shanghai Banking Corporatio…" at bounding box center [562, 257] width 285 height 61
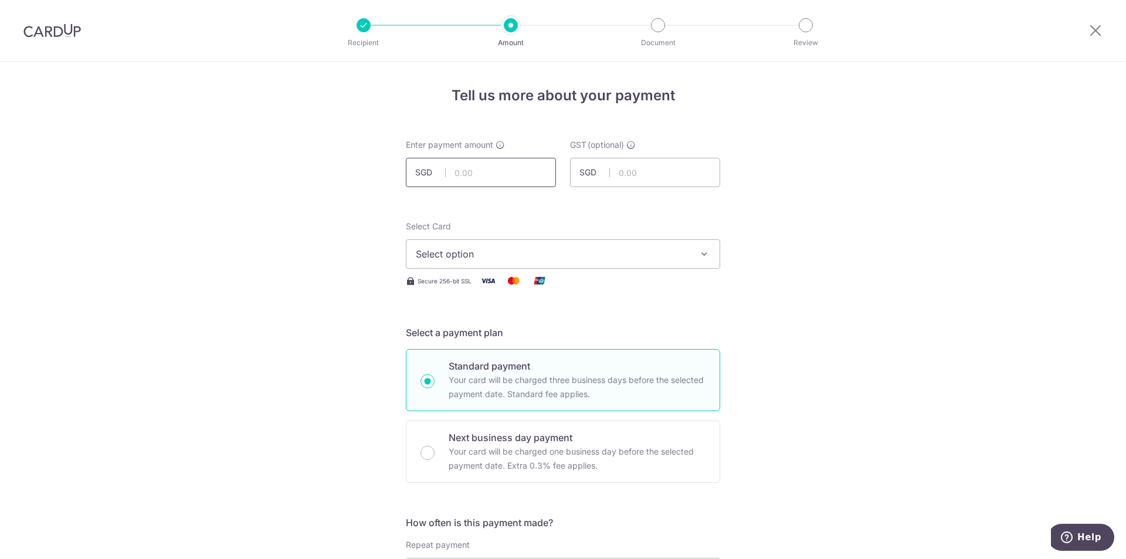
click at [474, 167] on input "text" at bounding box center [481, 172] width 150 height 29
paste input "33,259.93"
type input "33,259.93"
drag, startPoint x: 232, startPoint y: 276, endPoint x: 251, endPoint y: 280, distance: 20.4
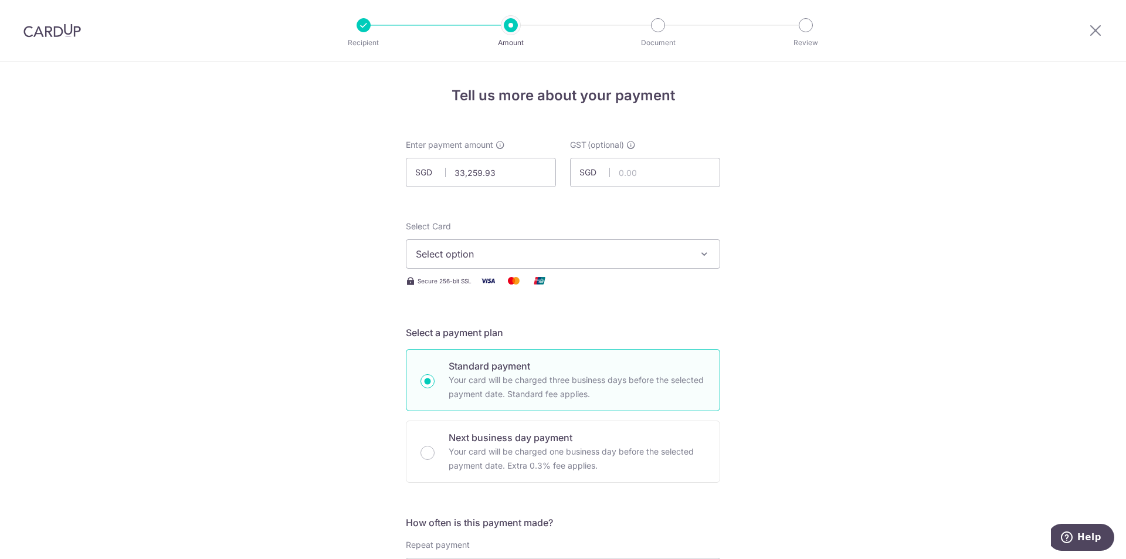
click at [470, 256] on span "Select option" at bounding box center [552, 254] width 273 height 14
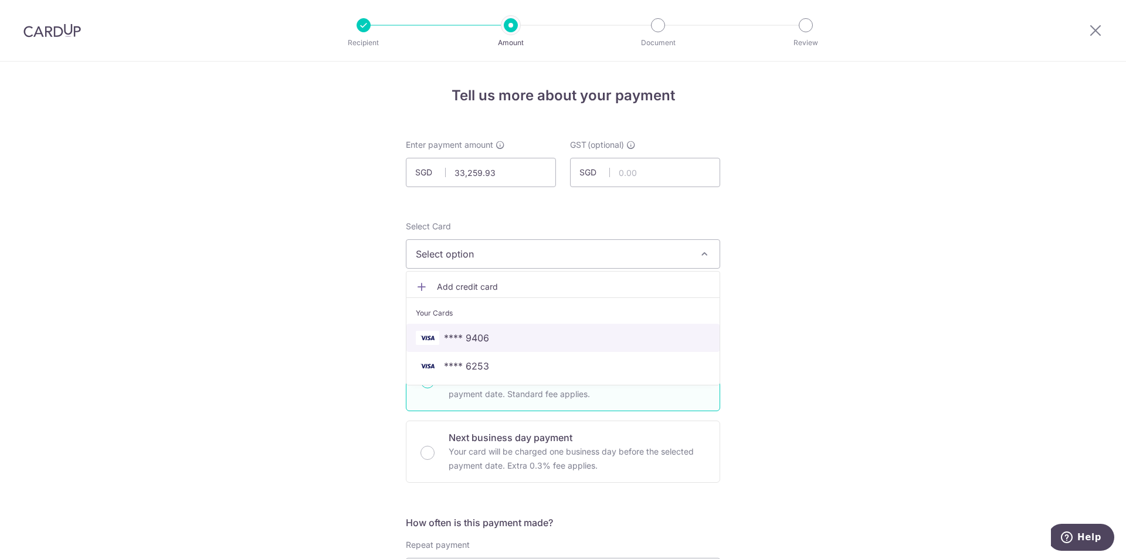
click at [473, 341] on span "**** 9406" at bounding box center [466, 338] width 45 height 14
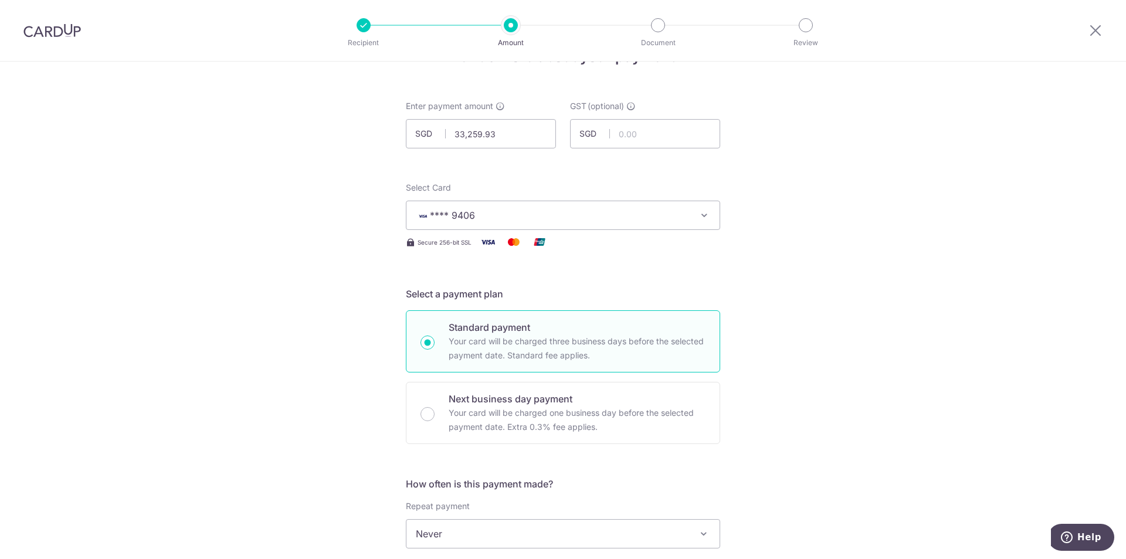
scroll to position [234, 0]
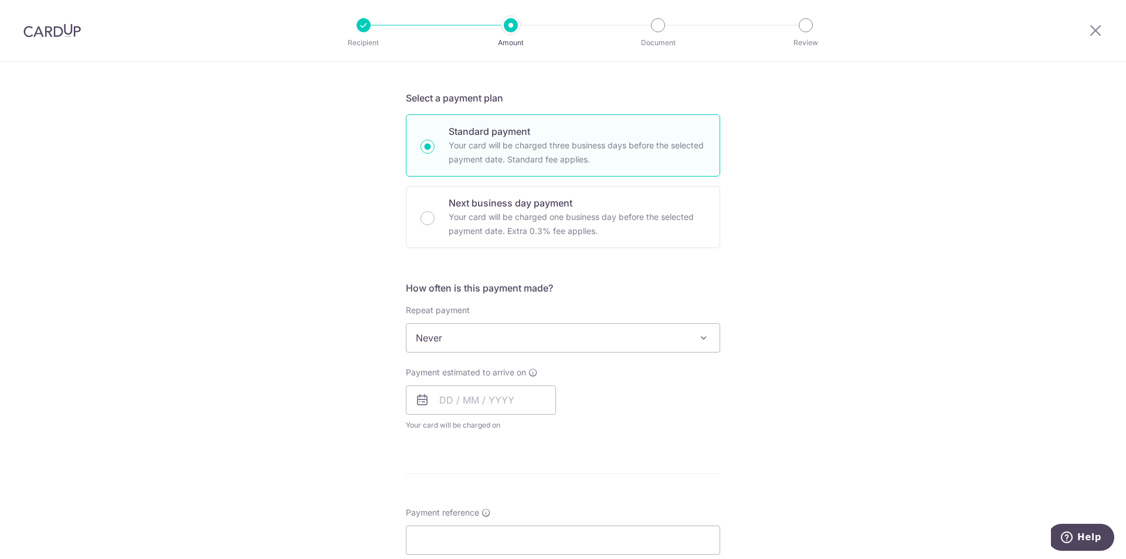
click at [482, 323] on span "Never" at bounding box center [563, 337] width 314 height 29
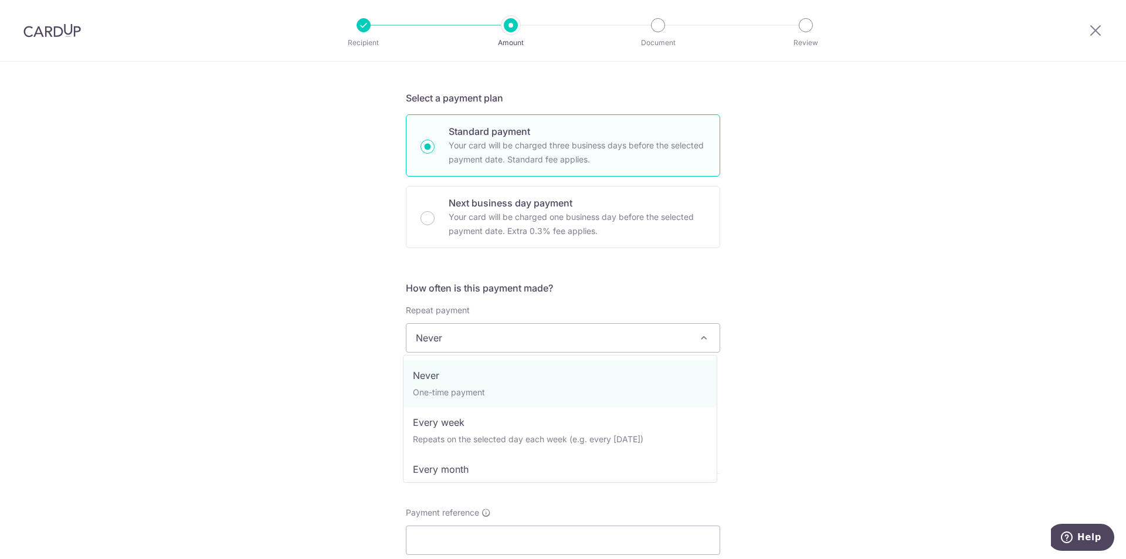
drag, startPoint x: 283, startPoint y: 329, endPoint x: 381, endPoint y: 335, distance: 98.6
click at [285, 329] on div "Tell us more about your payment Enter payment amount SGD 33,259.93 33259.93 GST…" at bounding box center [563, 396] width 1126 height 1139
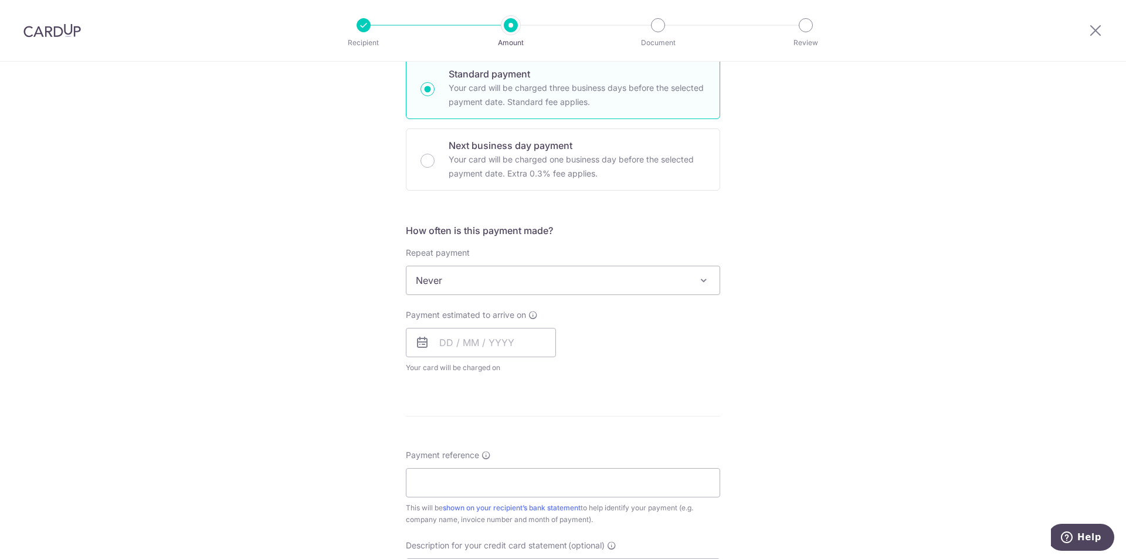
scroll to position [293, 0]
click at [488, 334] on input "text" at bounding box center [481, 341] width 150 height 29
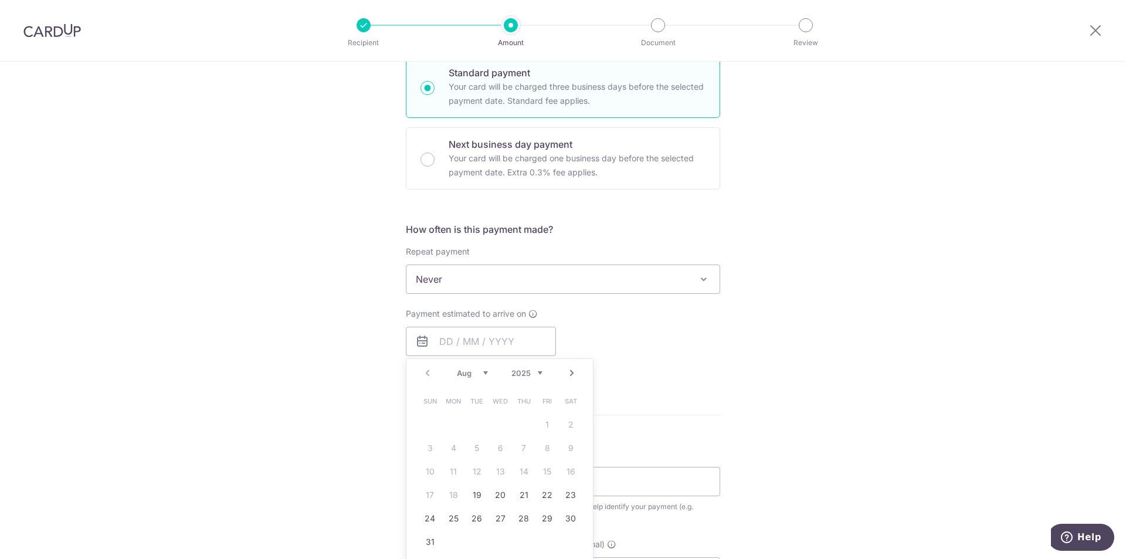
click at [475, 491] on link "19" at bounding box center [476, 494] width 19 height 19
type input "[DATE]"
click at [297, 437] on div "Tell us more about your payment Enter payment amount SGD 33,259.93 33259.93 GST…" at bounding box center [563, 337] width 1126 height 1139
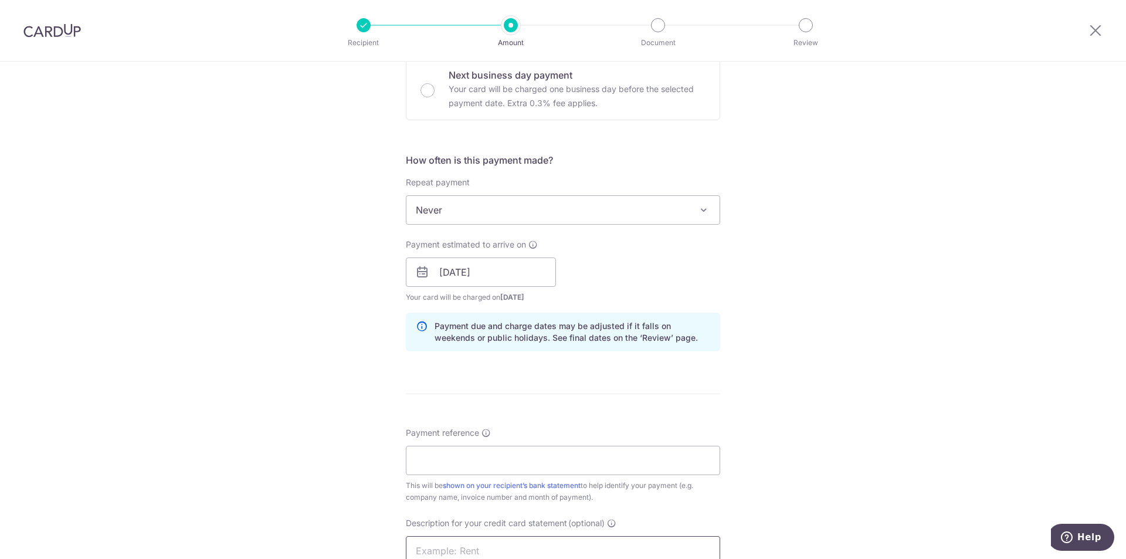
scroll to position [528, 0]
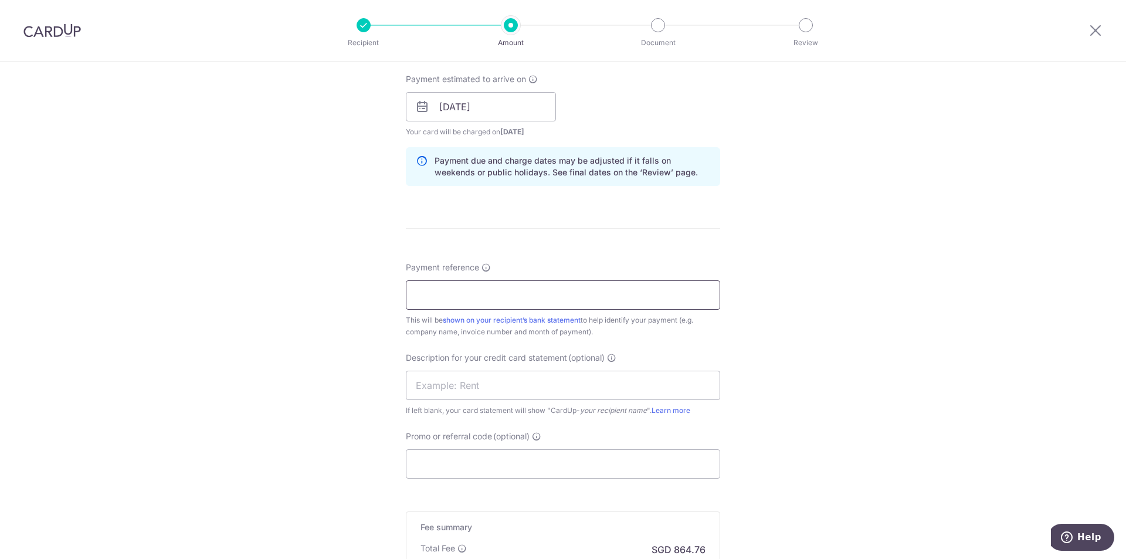
click at [492, 297] on input "Payment reference" at bounding box center [563, 294] width 314 height 29
paste input "25000943"
click at [478, 298] on input "25000943 to" at bounding box center [563, 294] width 314 height 29
type input "25000943 to 25001170"
click at [262, 341] on div "Tell us more about your payment Enter payment amount SGD 33,259.93 33259.93 GST…" at bounding box center [563, 127] width 1126 height 1187
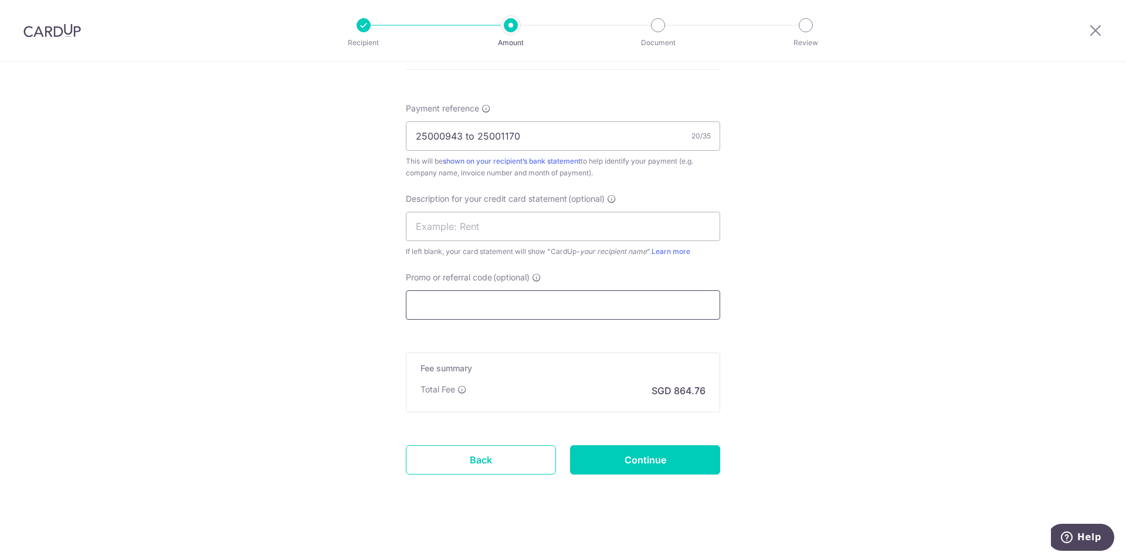
scroll to position [690, 0]
click at [485, 310] on input "Promo or referral code (optional)" at bounding box center [563, 301] width 314 height 29
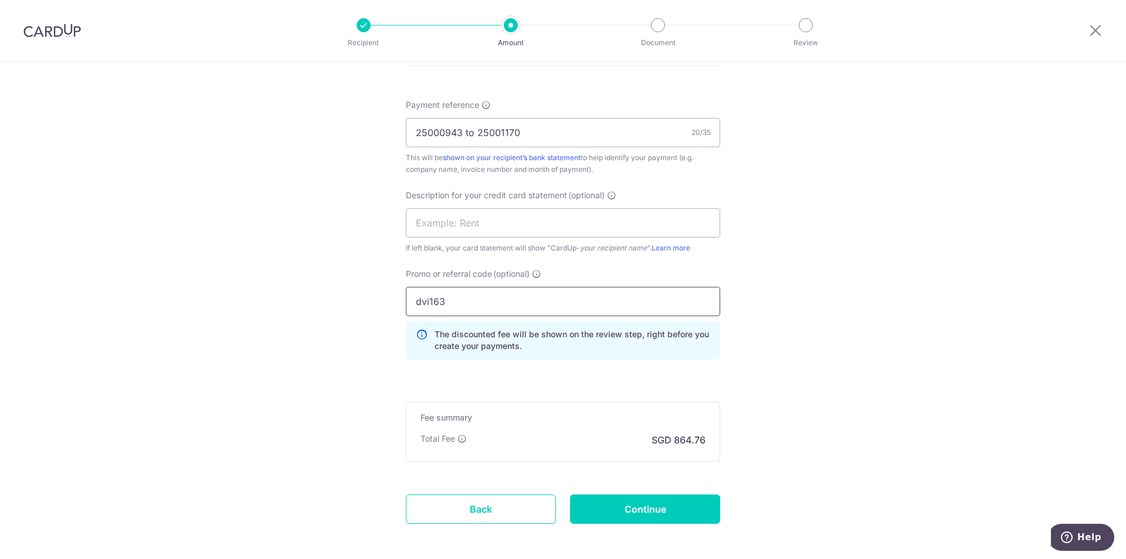
type input "dvi163"
click at [657, 516] on input "Continue" at bounding box center [645, 508] width 150 height 29
type input "Create Schedule"
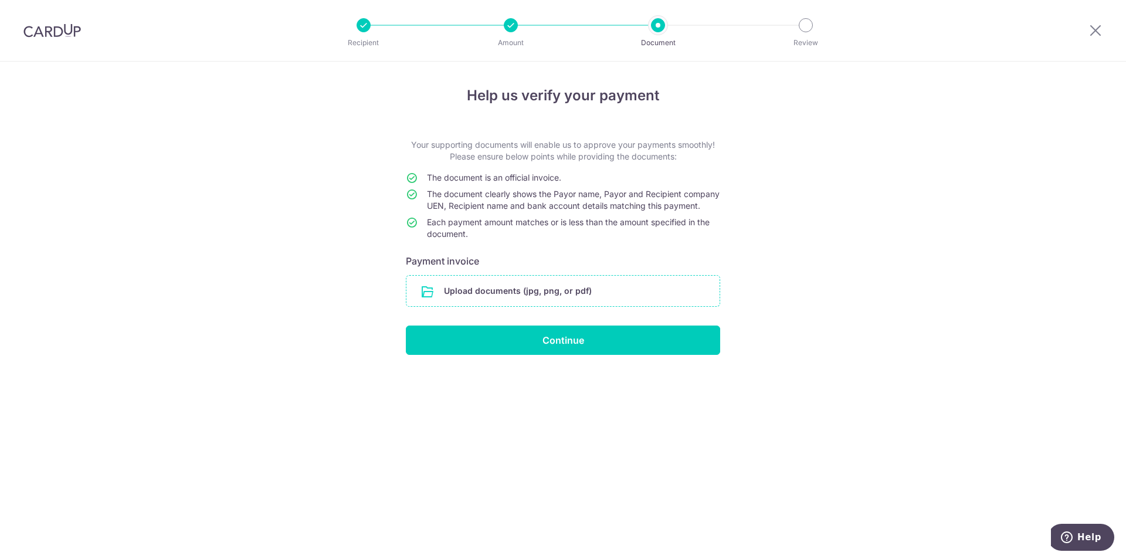
click at [484, 296] on input "file" at bounding box center [562, 291] width 313 height 30
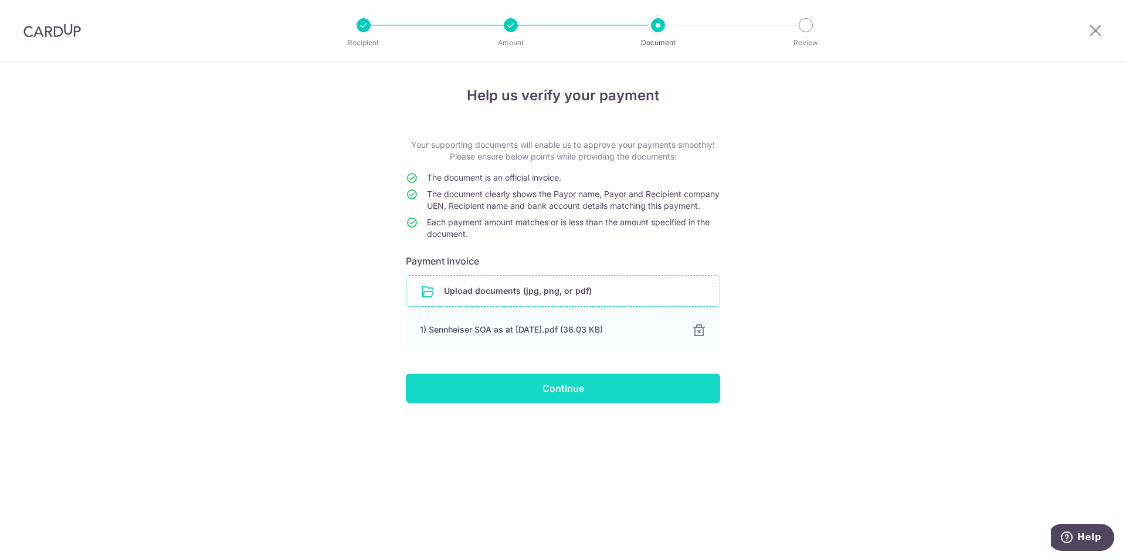
click at [505, 403] on input "Continue" at bounding box center [563, 387] width 314 height 29
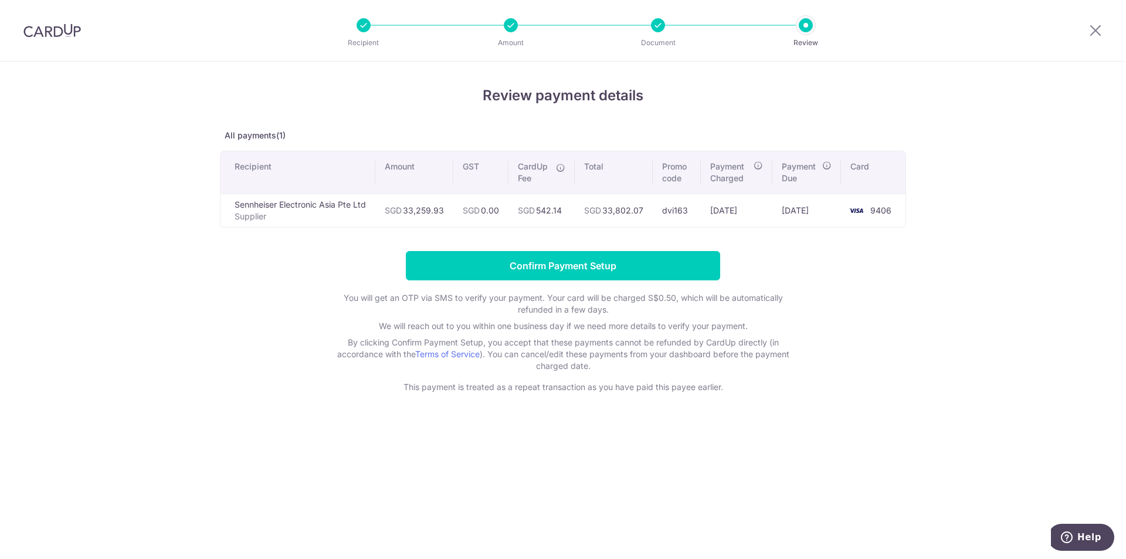
drag, startPoint x: 1051, startPoint y: 314, endPoint x: 1019, endPoint y: 308, distance: 31.6
click at [1048, 314] on div "Review payment details All payments(1) Recipient Amount GST CardUp Fee Total Pr…" at bounding box center [563, 310] width 1126 height 497
click at [603, 456] on div "Review payment details All payments(1) Recipient Amount GST CardUp Fee Total Pr…" at bounding box center [563, 310] width 1126 height 497
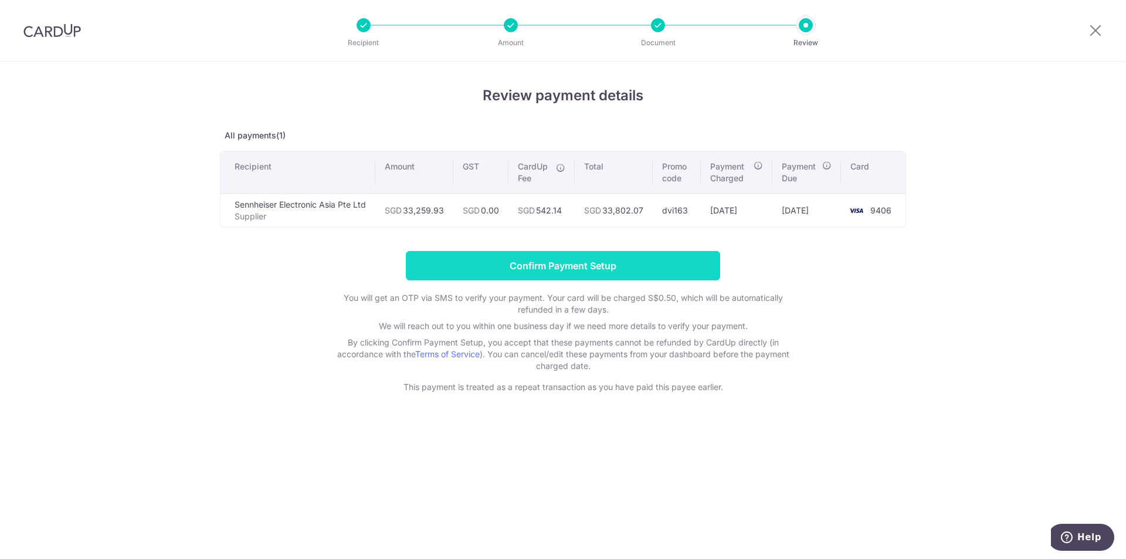
click at [453, 266] on input "Confirm Payment Setup" at bounding box center [563, 265] width 314 height 29
